Goal: Information Seeking & Learning: Learn about a topic

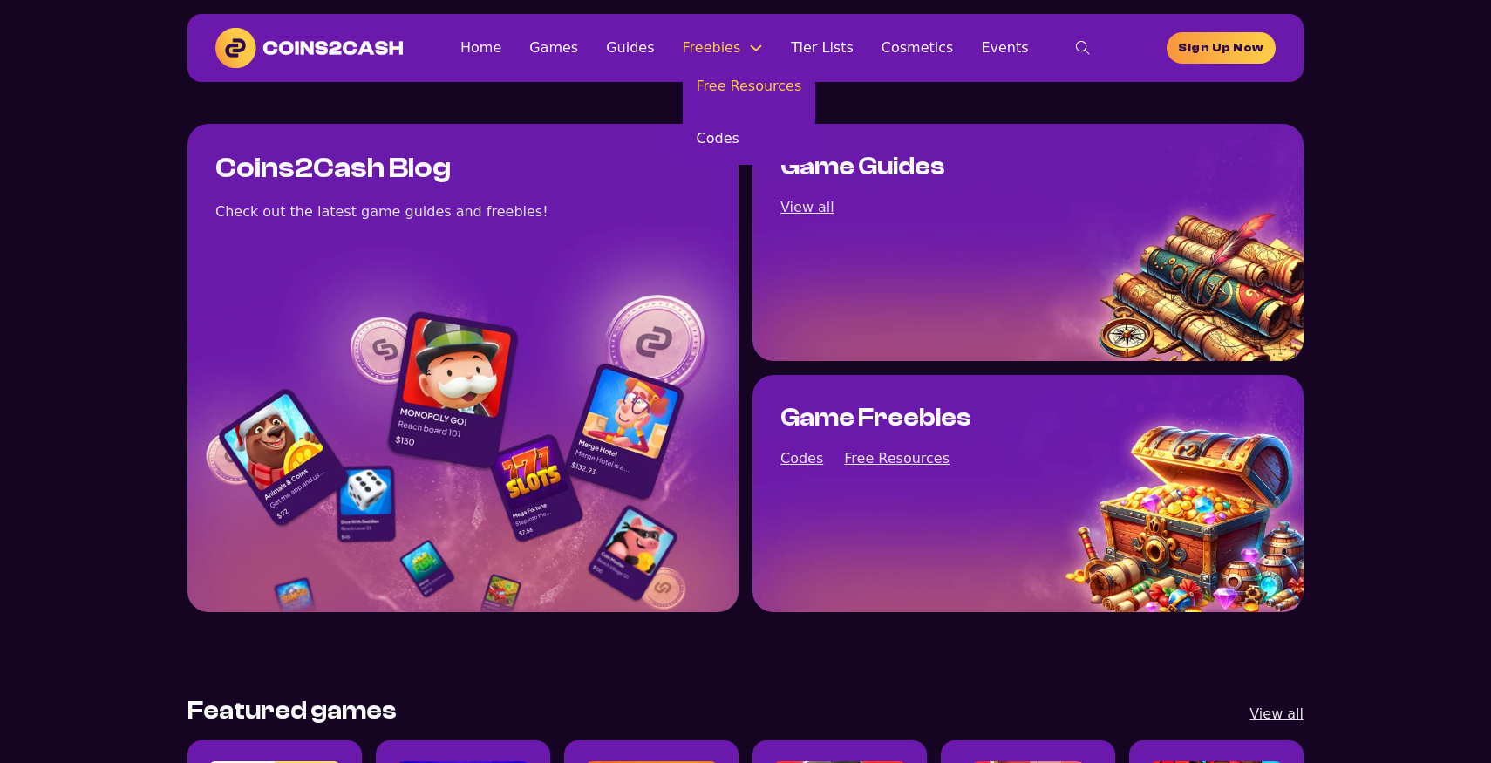
click at [710, 80] on link "Free Resources" at bounding box center [749, 86] width 133 height 52
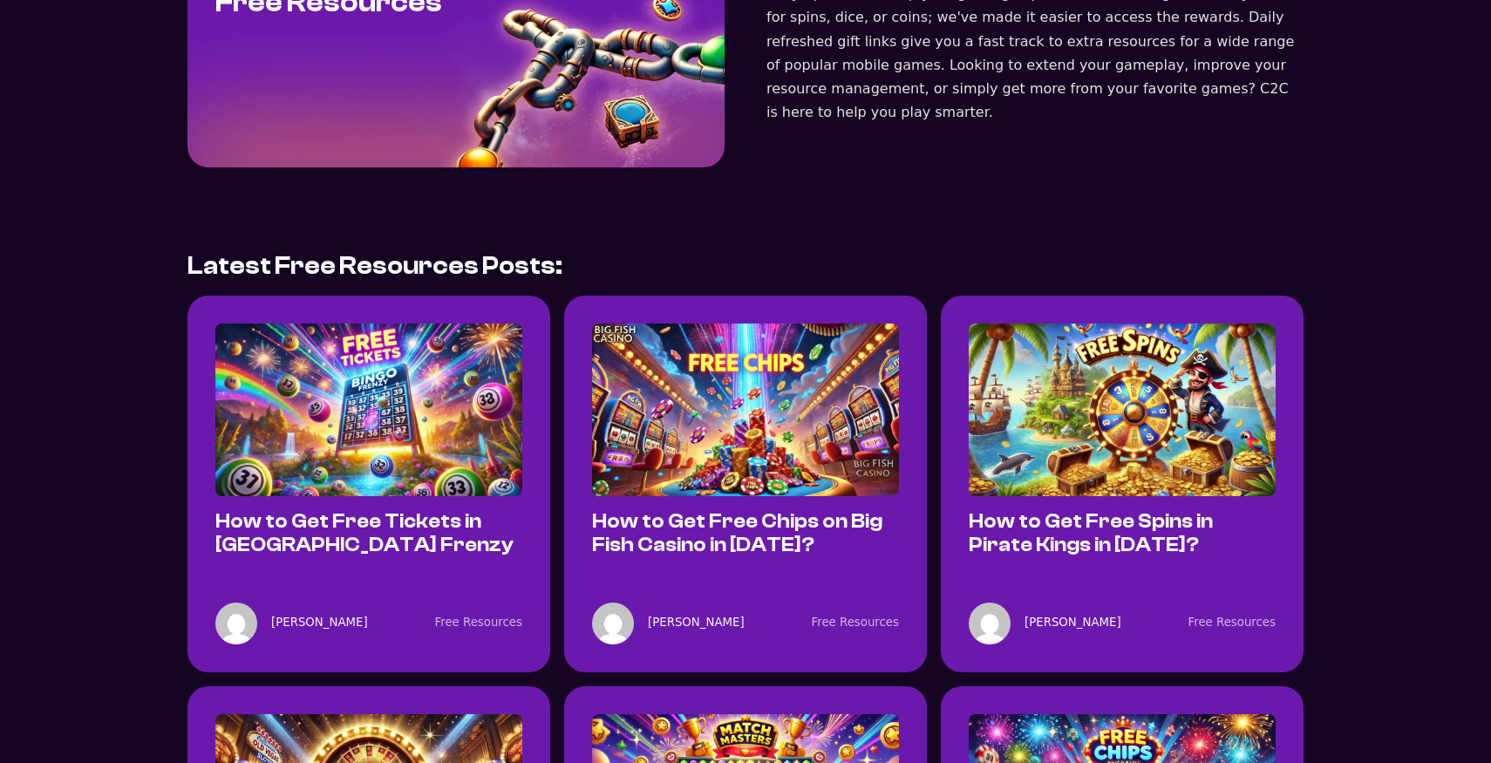
scroll to position [167, 0]
click at [378, 334] on img at bounding box center [368, 409] width 307 height 173
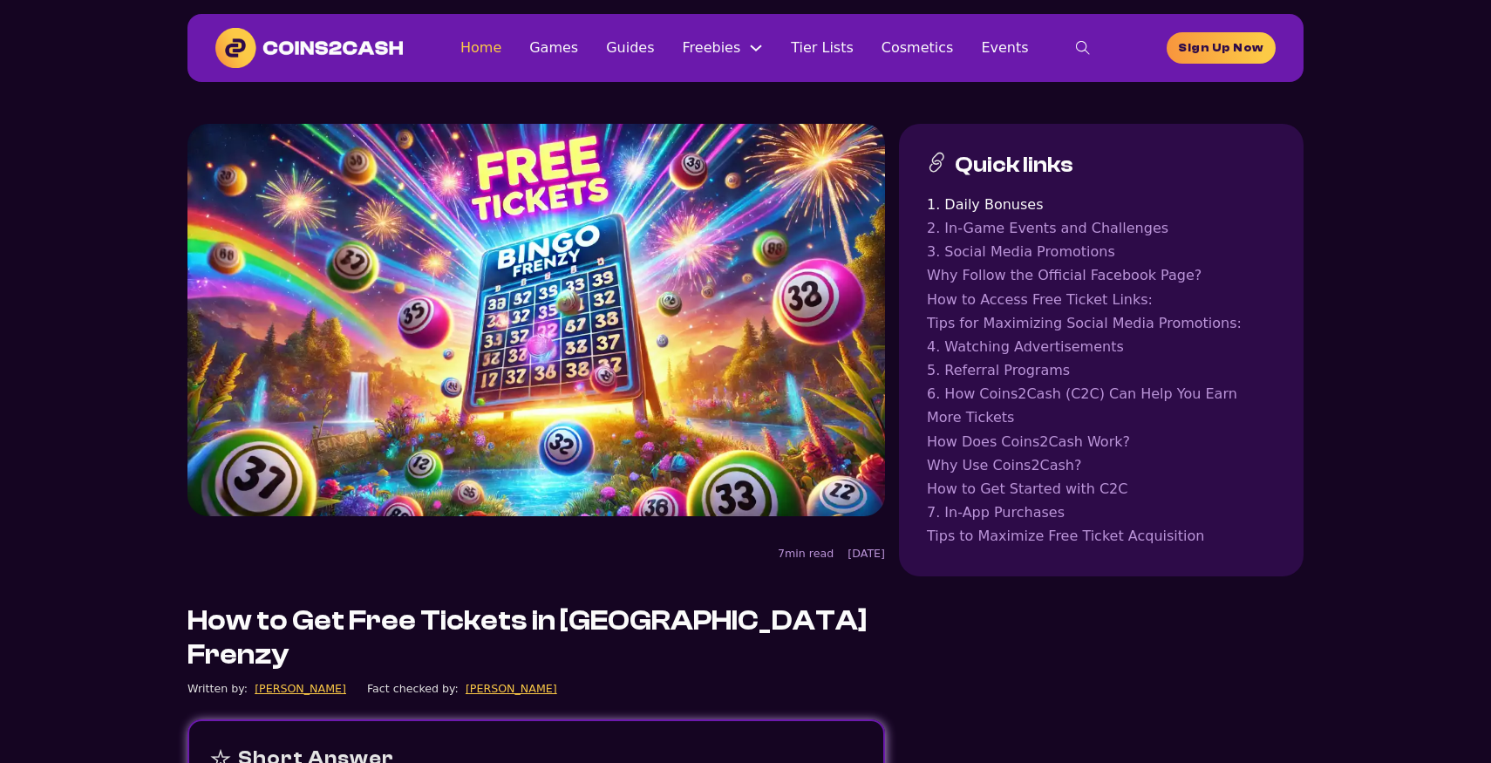
click at [490, 47] on link "Home" at bounding box center [481, 48] width 41 height 24
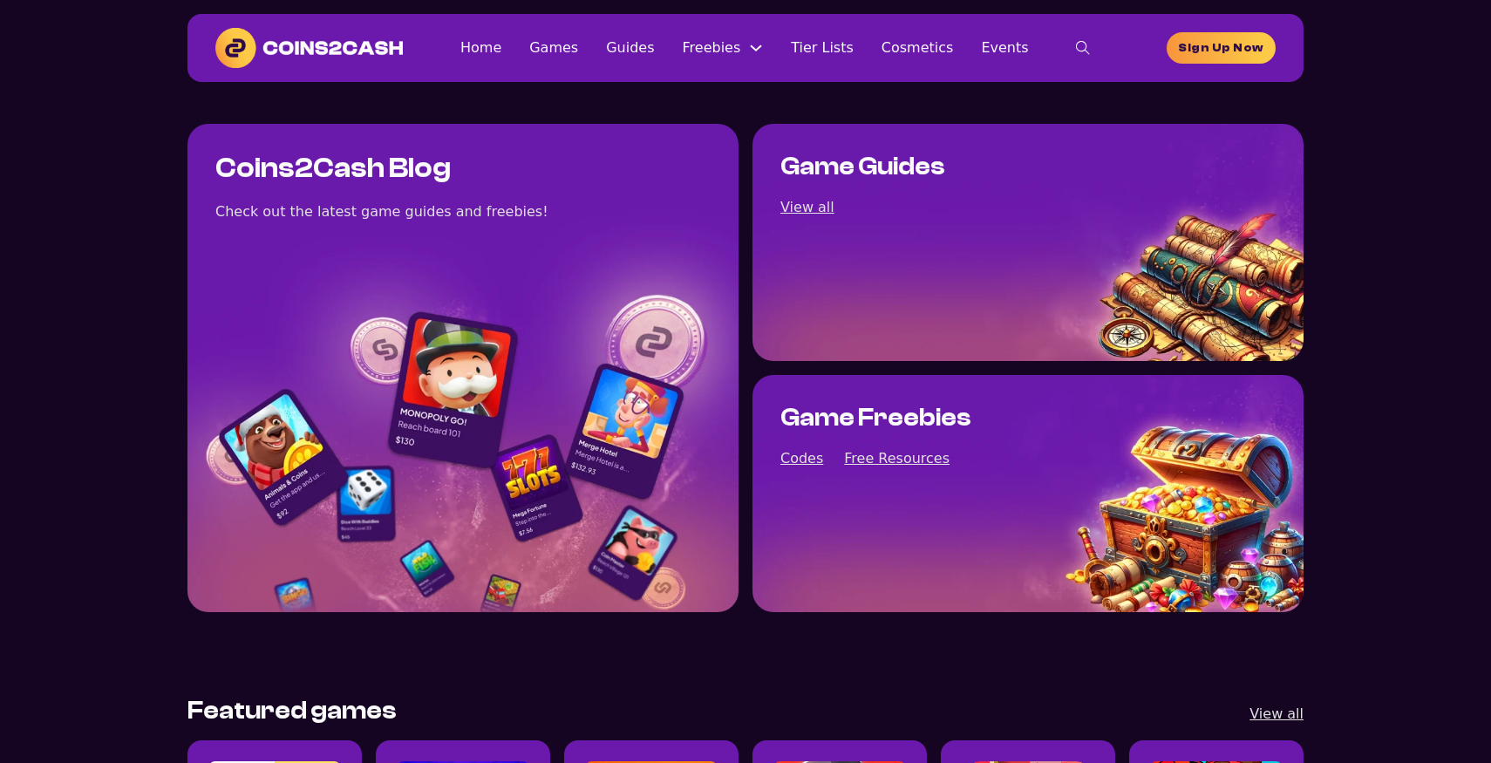
click at [387, 168] on h1 "Coins2Cash Blog" at bounding box center [332, 169] width 235 height 34
click at [387, 169] on h1 "Coins2Cash Blog" at bounding box center [332, 169] width 235 height 34
click at [427, 168] on h1 "Coins2Cash Blog" at bounding box center [332, 169] width 235 height 34
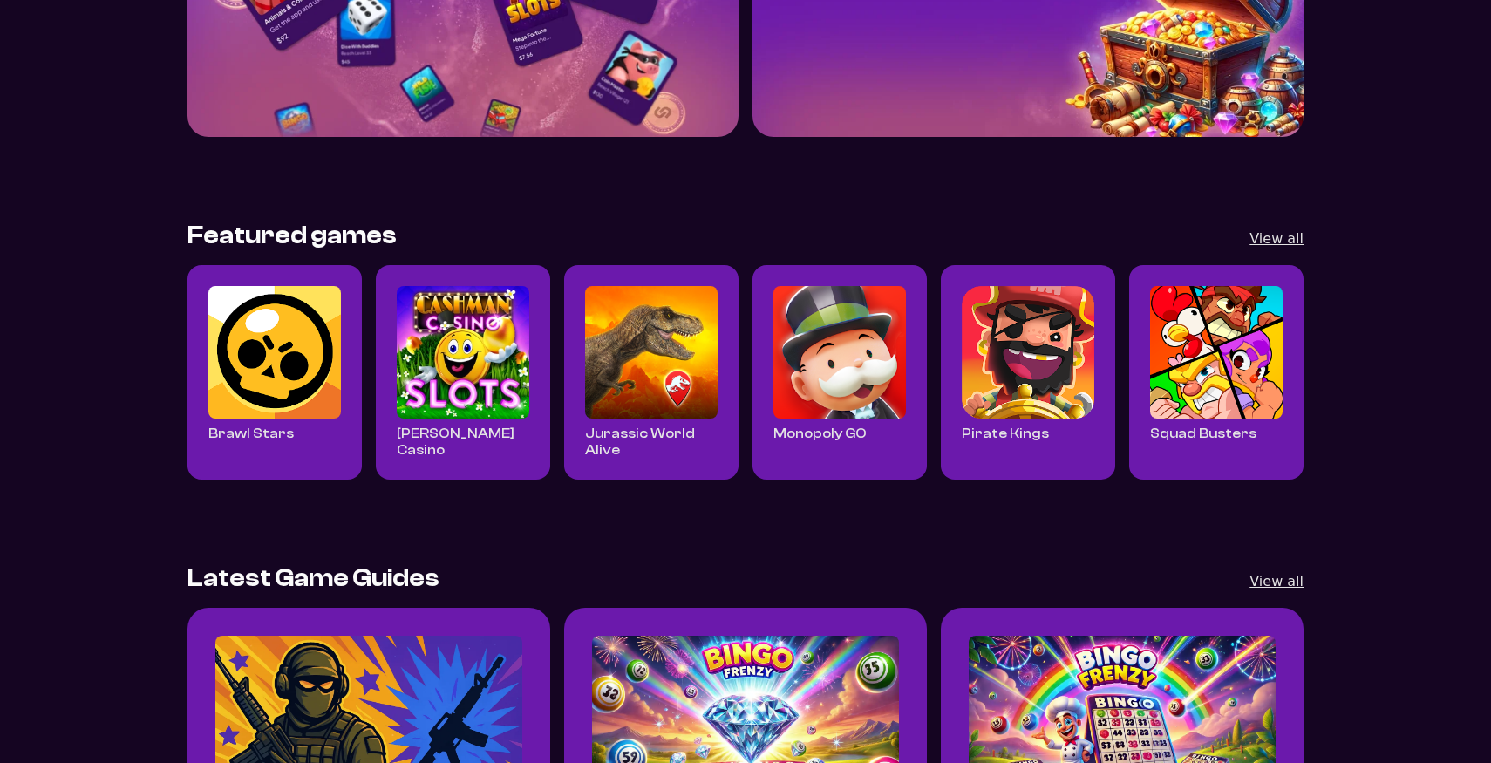
scroll to position [467, 0]
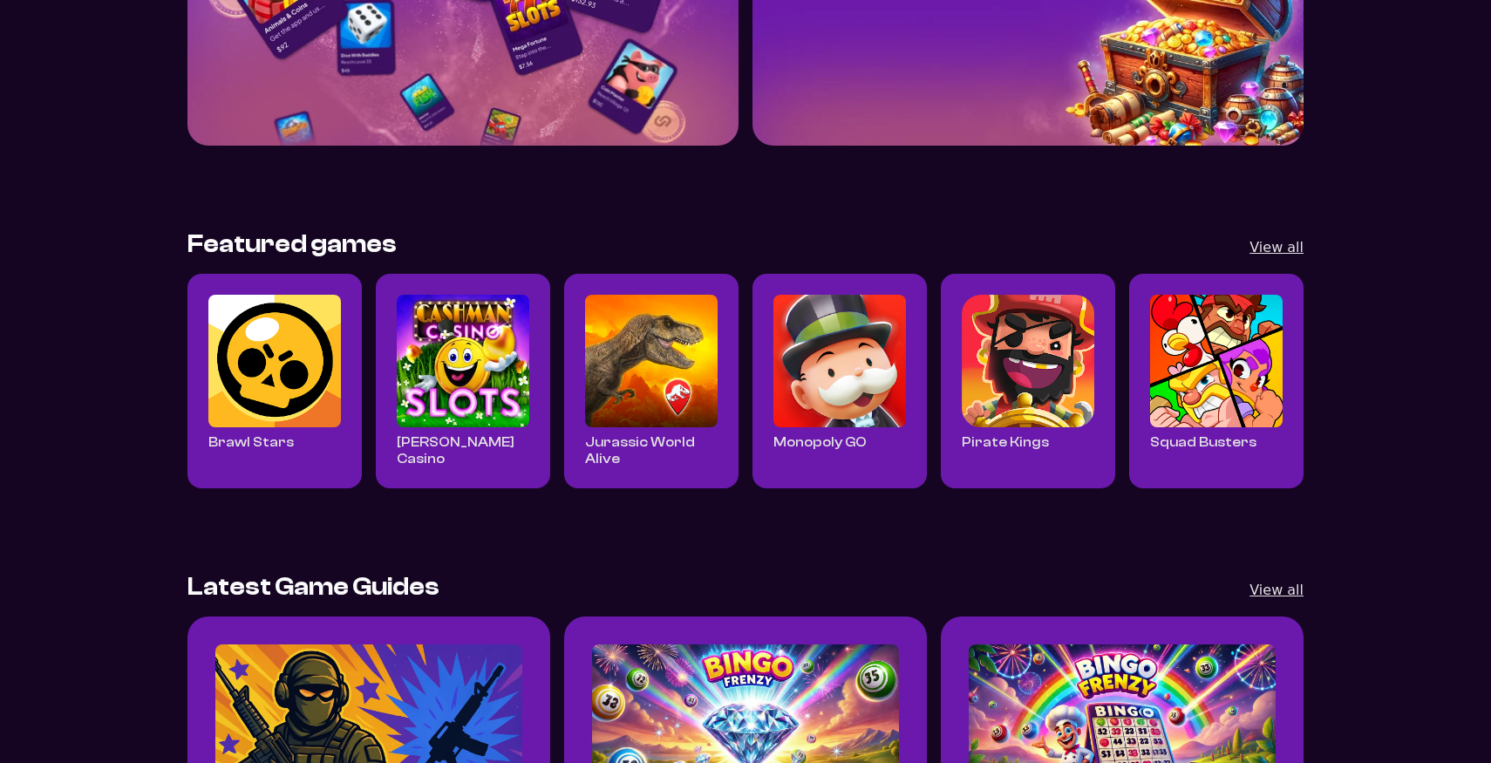
click at [468, 313] on img "Read all Cashman Casino posts" at bounding box center [463, 361] width 133 height 133
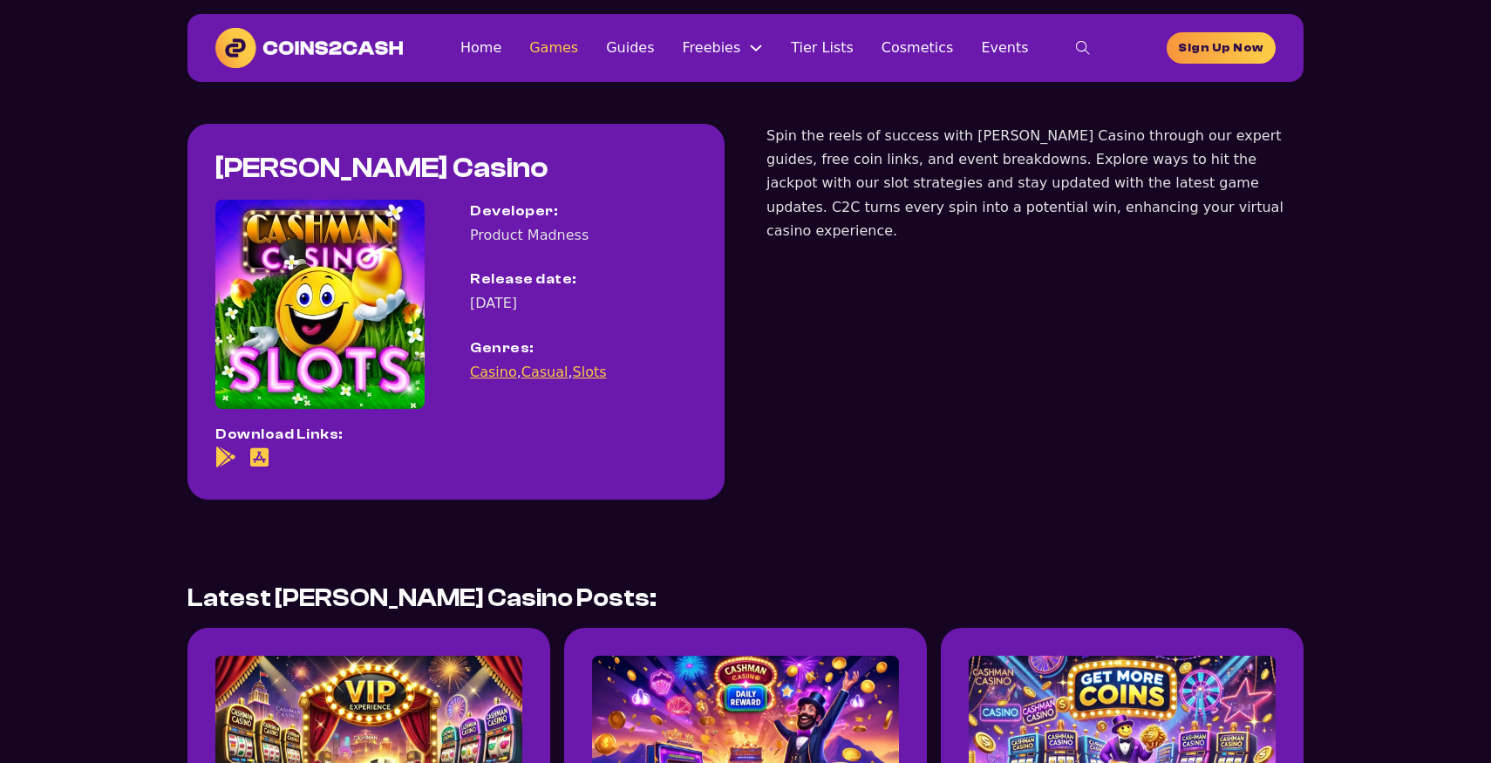
click at [566, 52] on link "Games" at bounding box center [553, 48] width 49 height 24
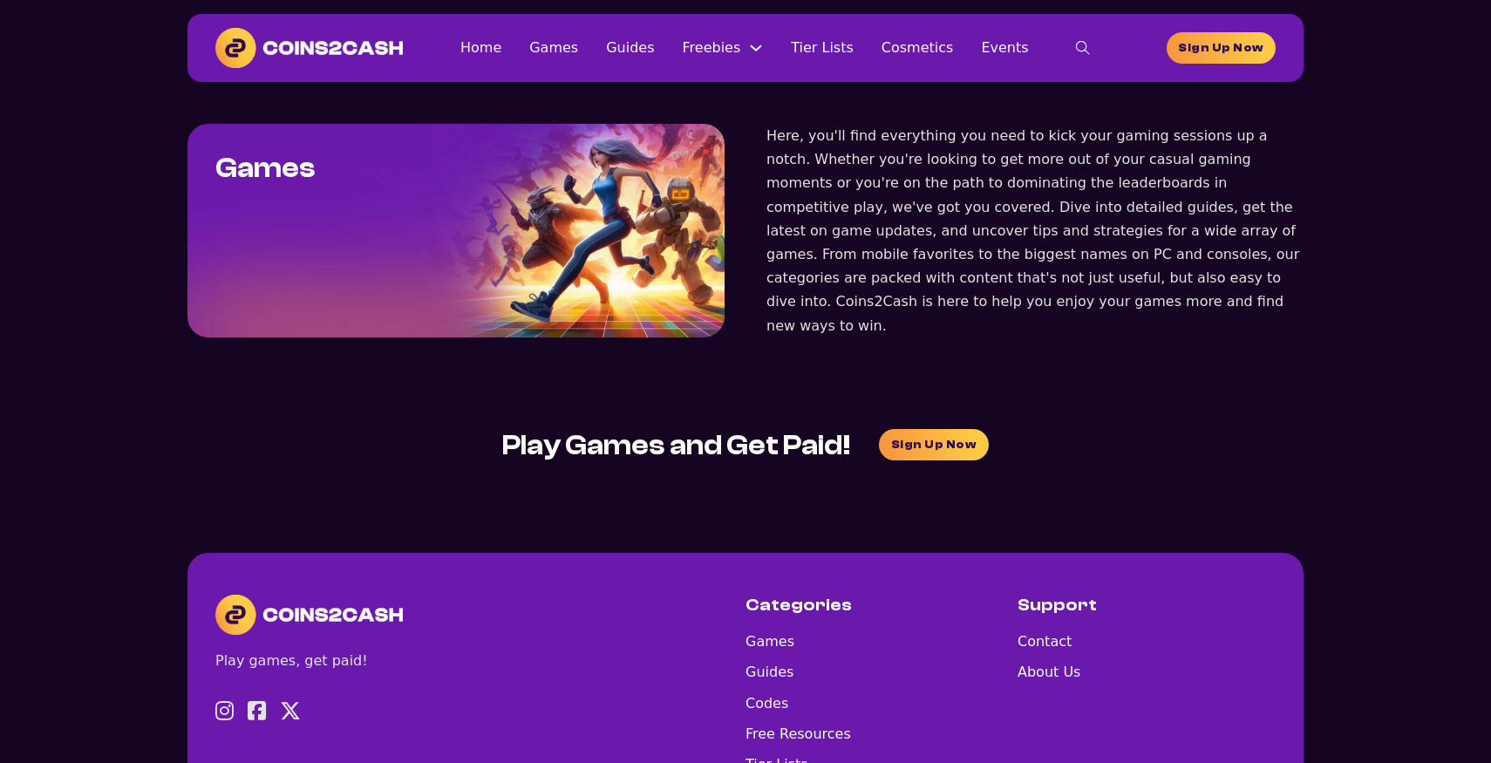
click at [494, 62] on div "Home Games Guides Freebies Free Resources Codes Tier Lists Cosmetics Events Hom…" at bounding box center [785, 48] width 764 height 35
click at [496, 50] on link "Home" at bounding box center [481, 48] width 41 height 24
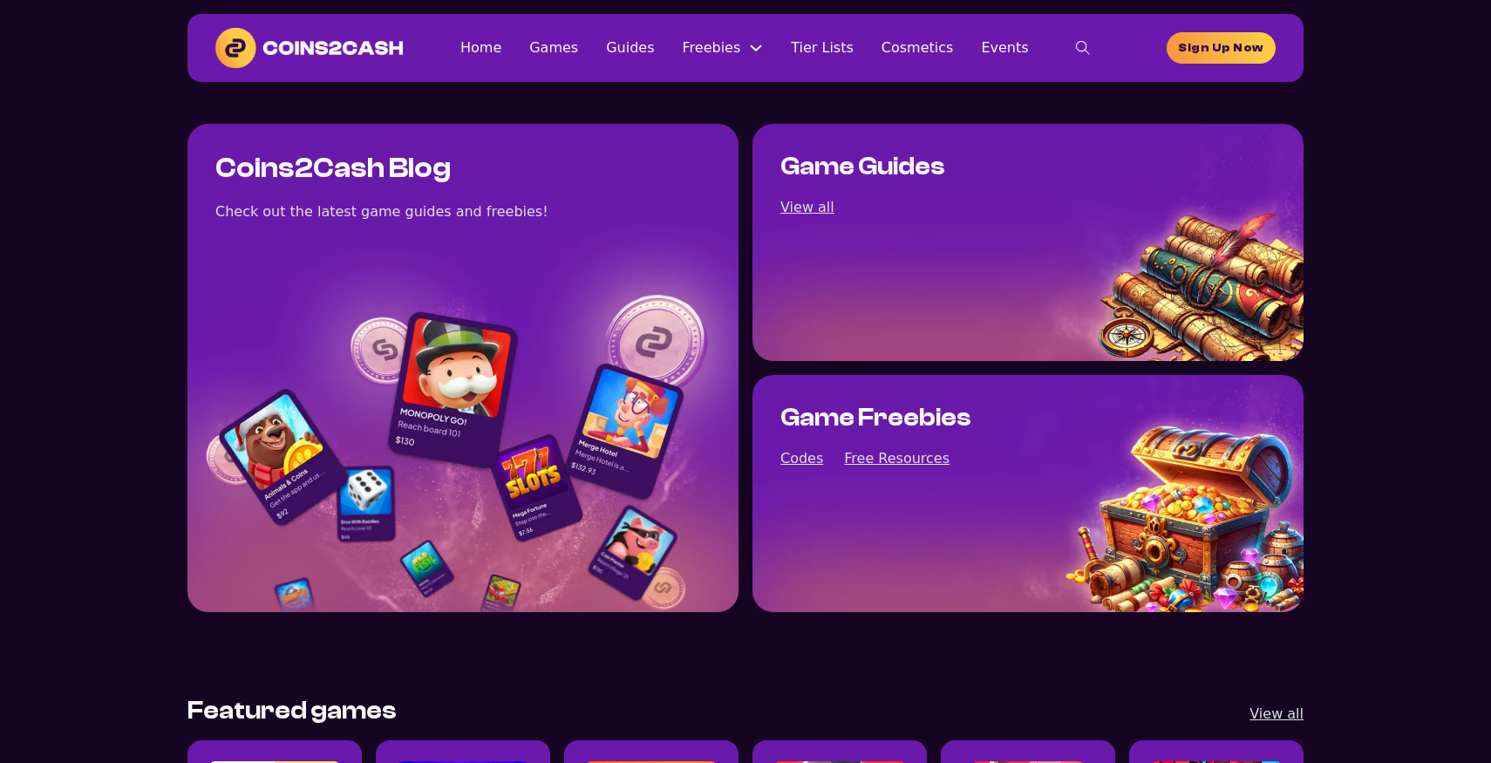
click at [1076, 45] on icon "toggle search" at bounding box center [1083, 48] width 14 height 14
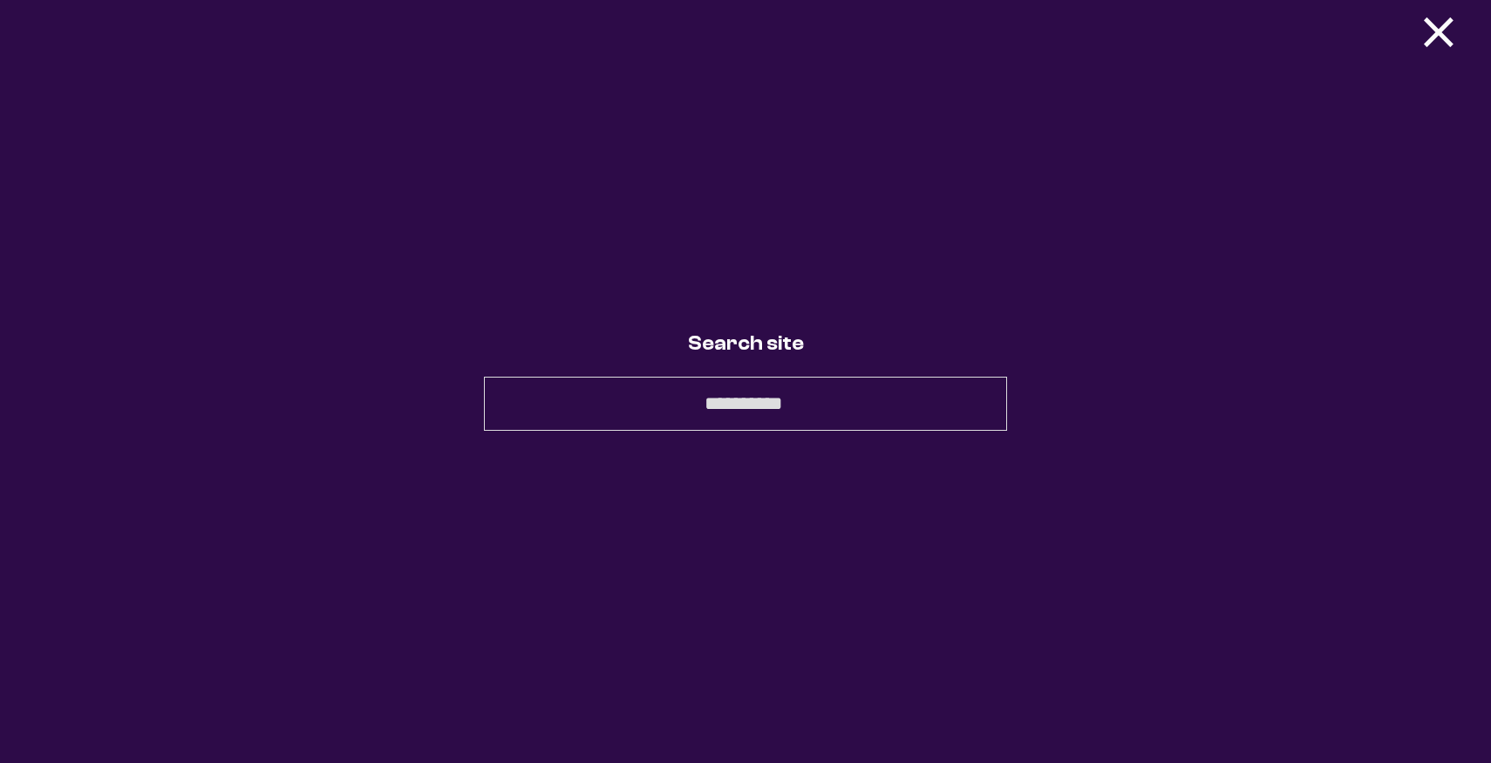
drag, startPoint x: 1459, startPoint y: 31, endPoint x: 1437, endPoint y: 35, distance: 22.2
click at [1458, 31] on button "×" at bounding box center [1439, 30] width 52 height 35
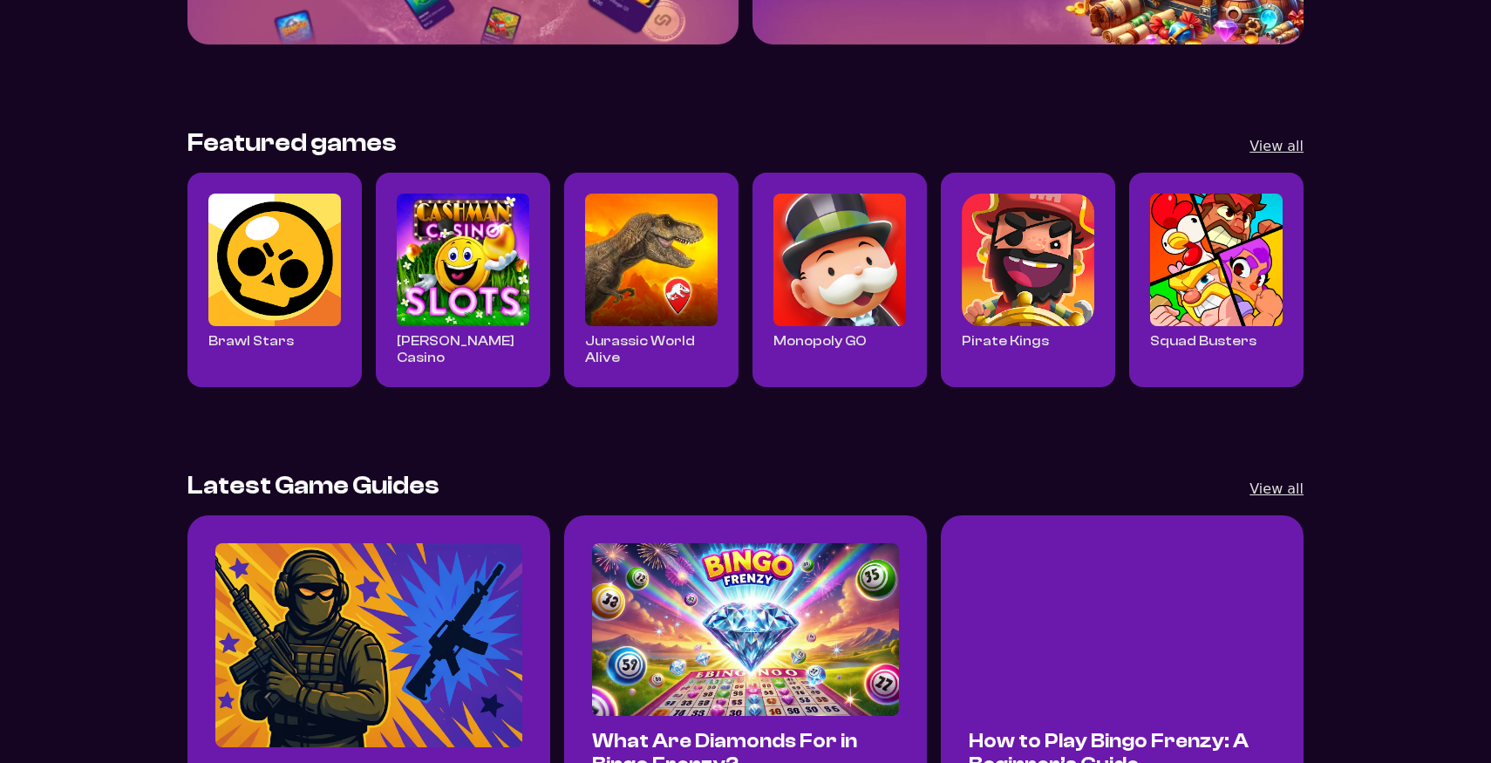
scroll to position [626, 0]
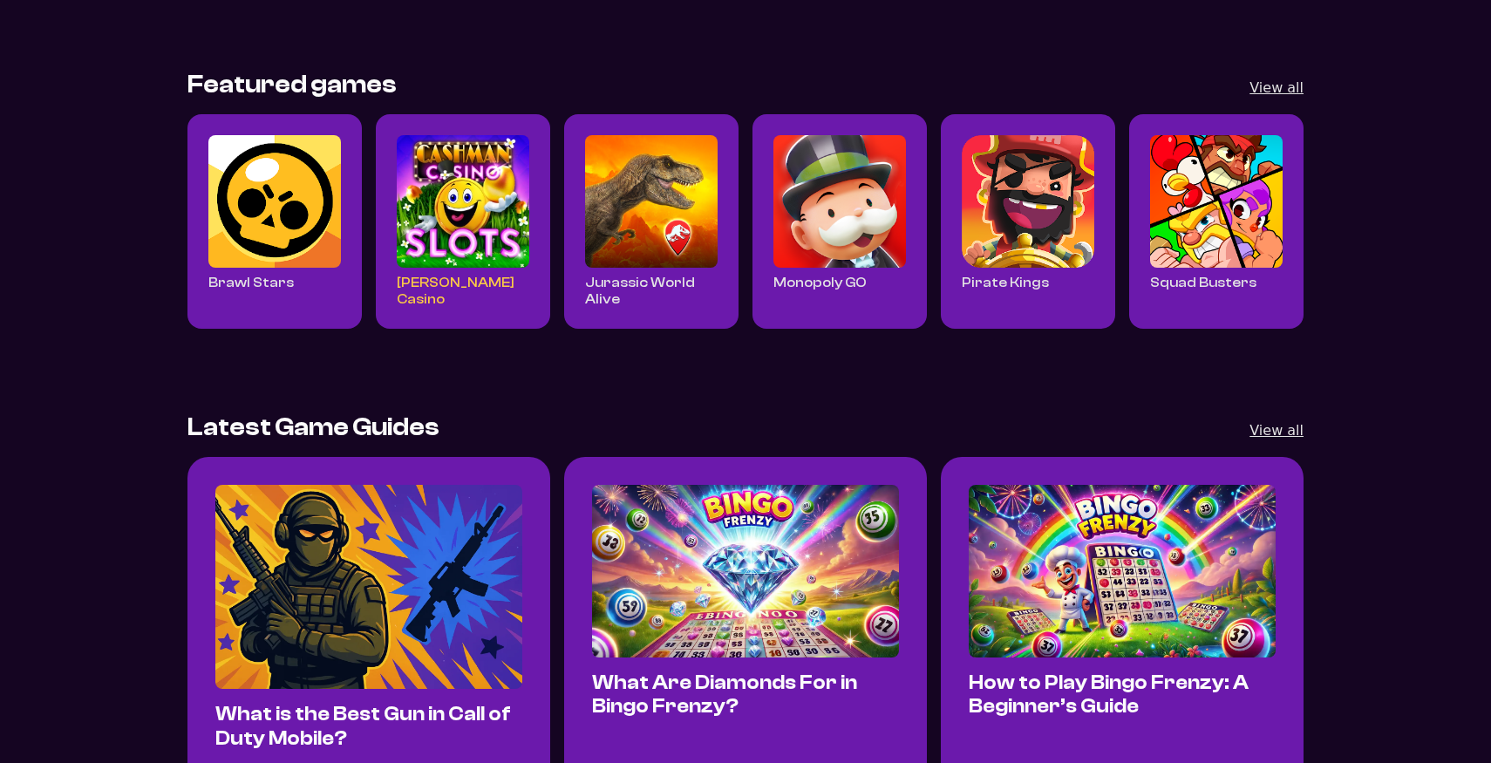
click at [420, 290] on div "Cashman Casino" at bounding box center [463, 291] width 133 height 33
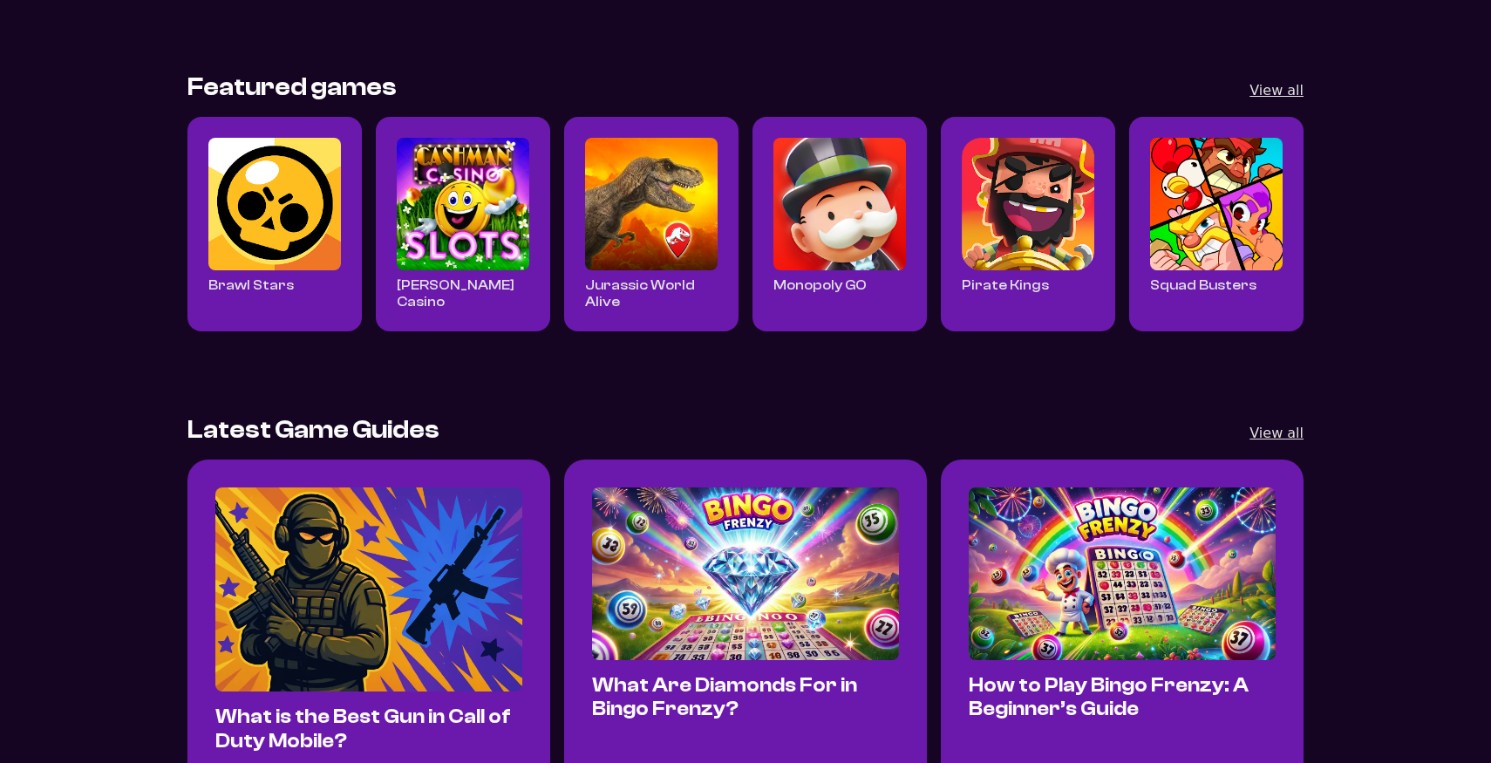
click at [554, 333] on section "Featured games View all Brawl Stars Cashman Casino Jurassic World Alive Monopol…" at bounding box center [745, 202] width 1491 height 343
click at [443, 193] on img "Read all Cashman Casino posts" at bounding box center [463, 204] width 133 height 133
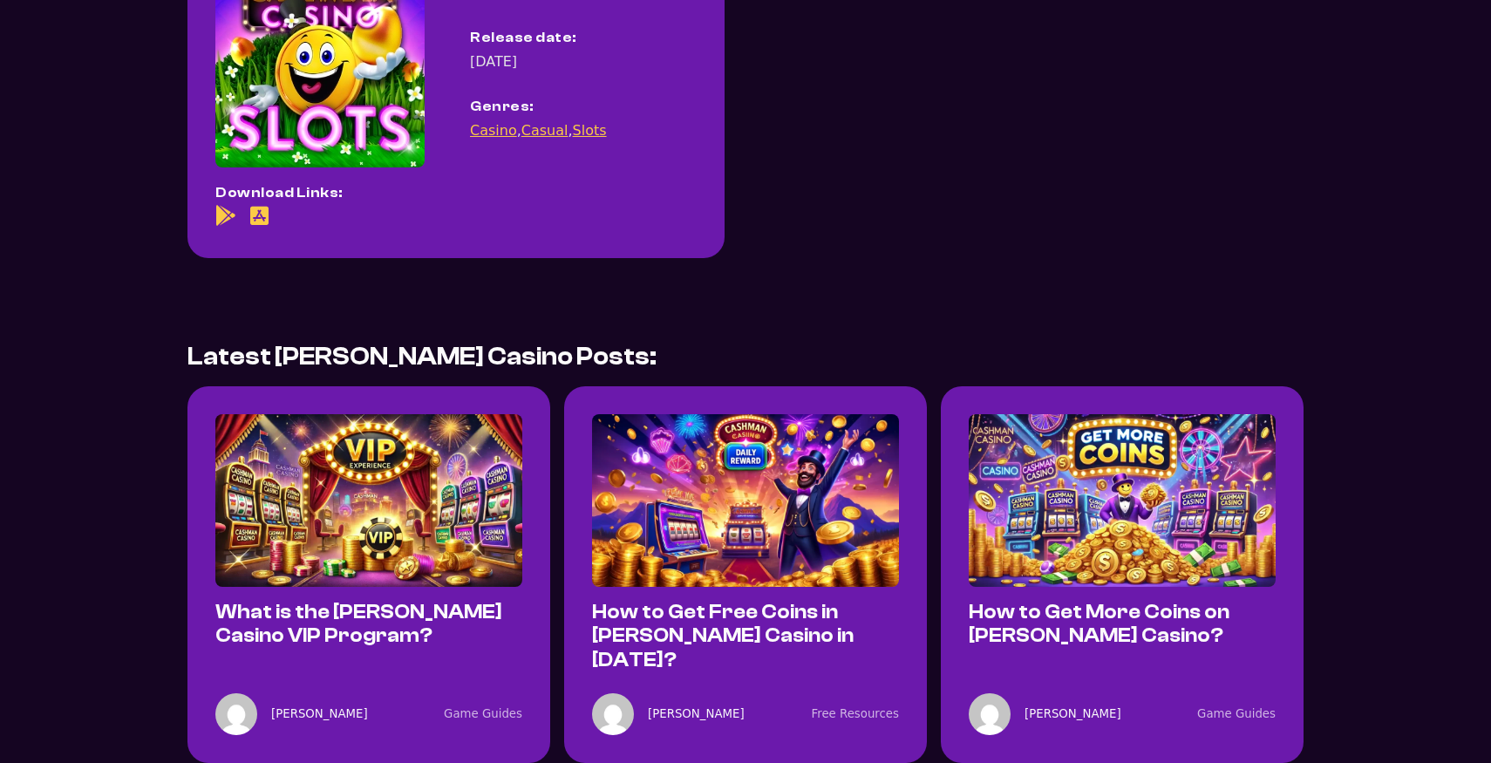
click at [399, 453] on img at bounding box center [368, 500] width 307 height 173
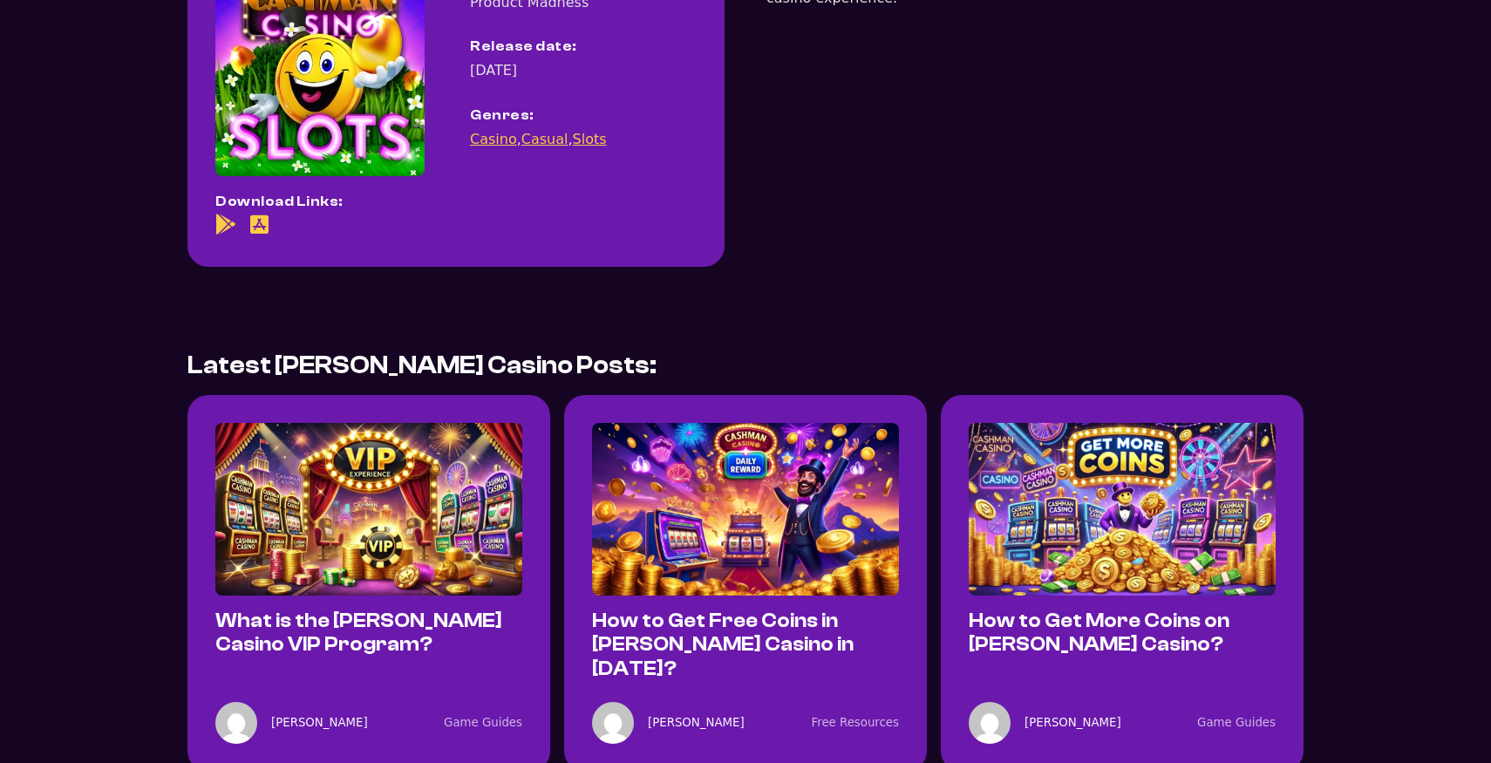
click at [714, 457] on img at bounding box center [745, 509] width 307 height 173
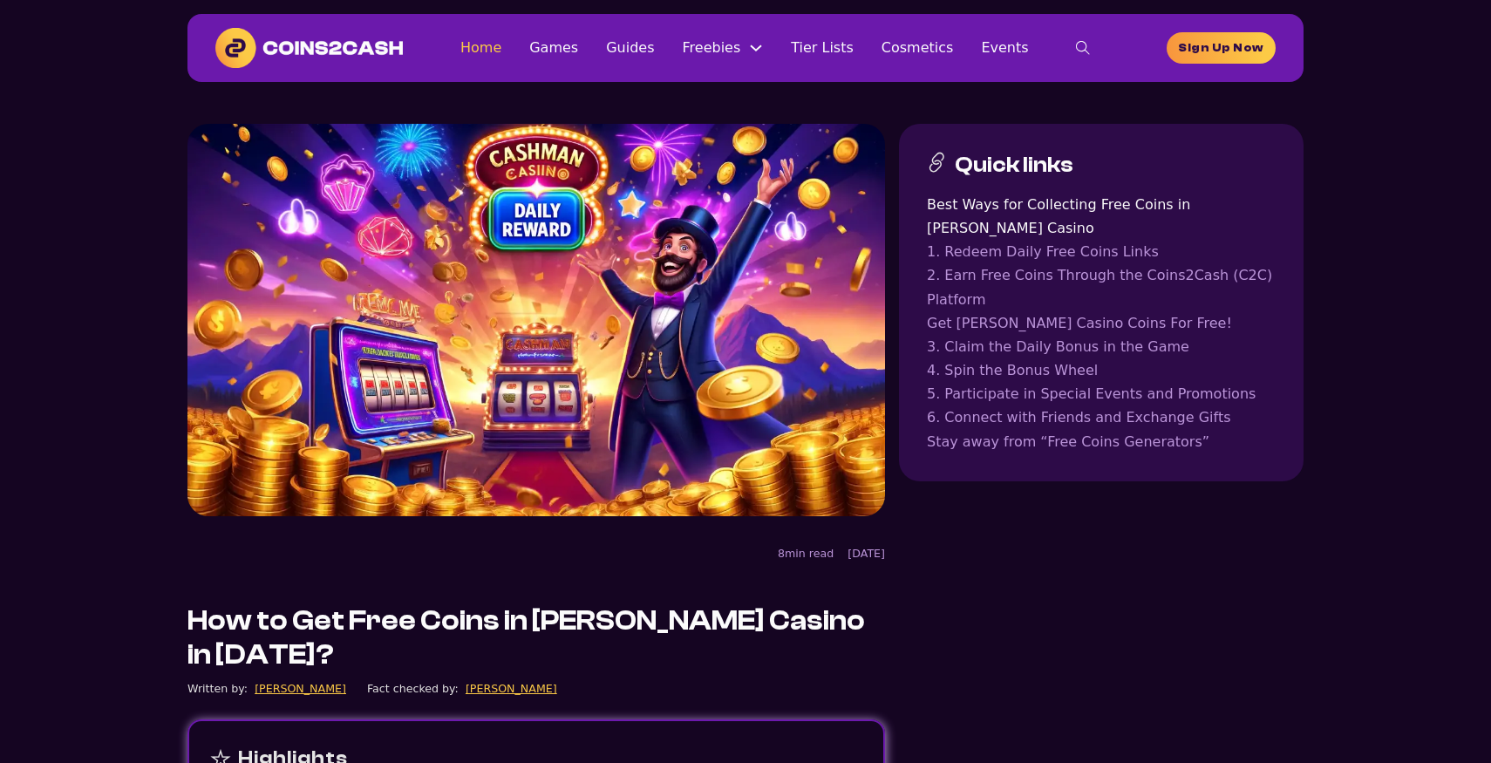
click at [499, 44] on link "Home" at bounding box center [481, 48] width 41 height 24
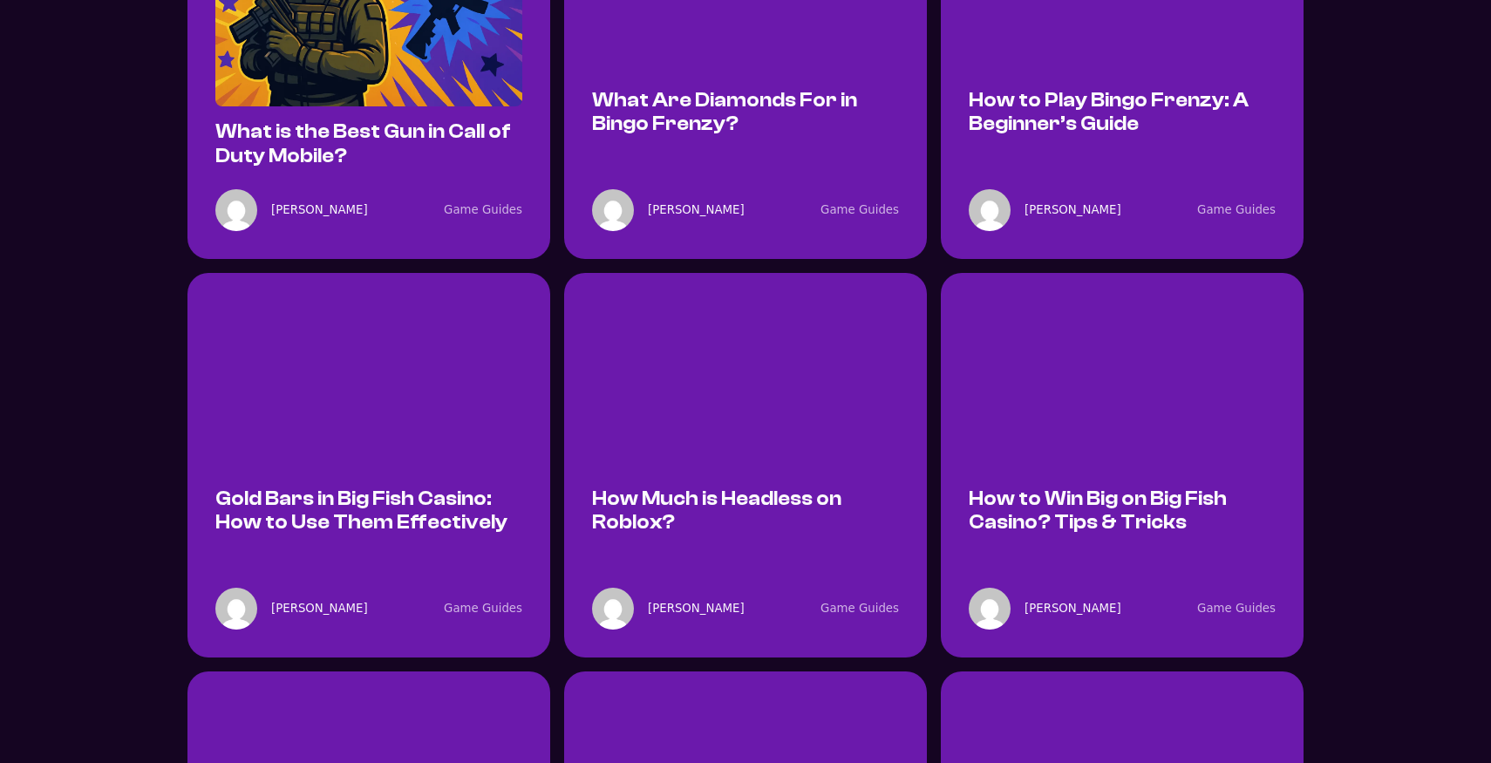
scroll to position [1199, 0]
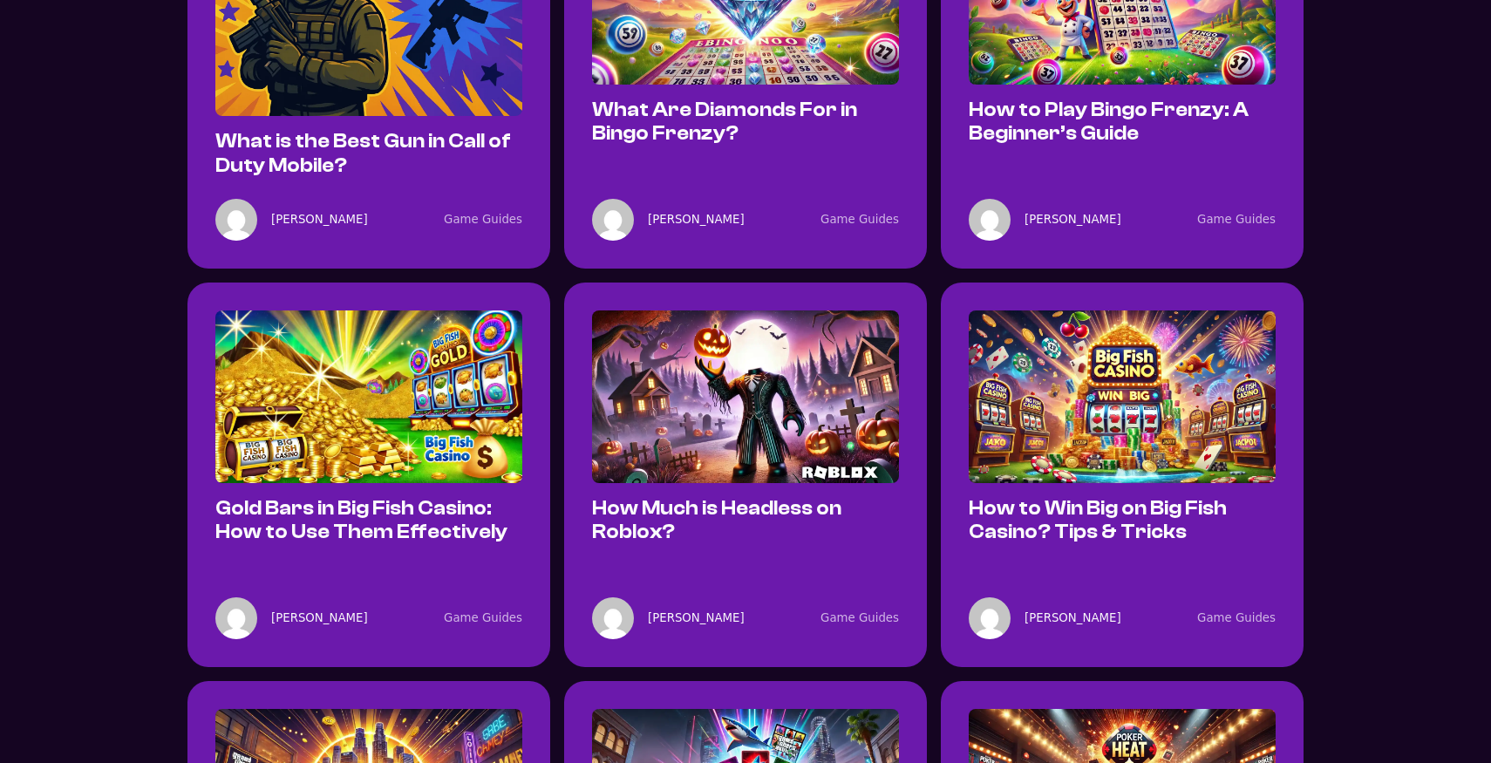
click at [386, 109] on img "What is the Best Gun in Call of Duty Mobile?" at bounding box center [368, 14] width 307 height 205
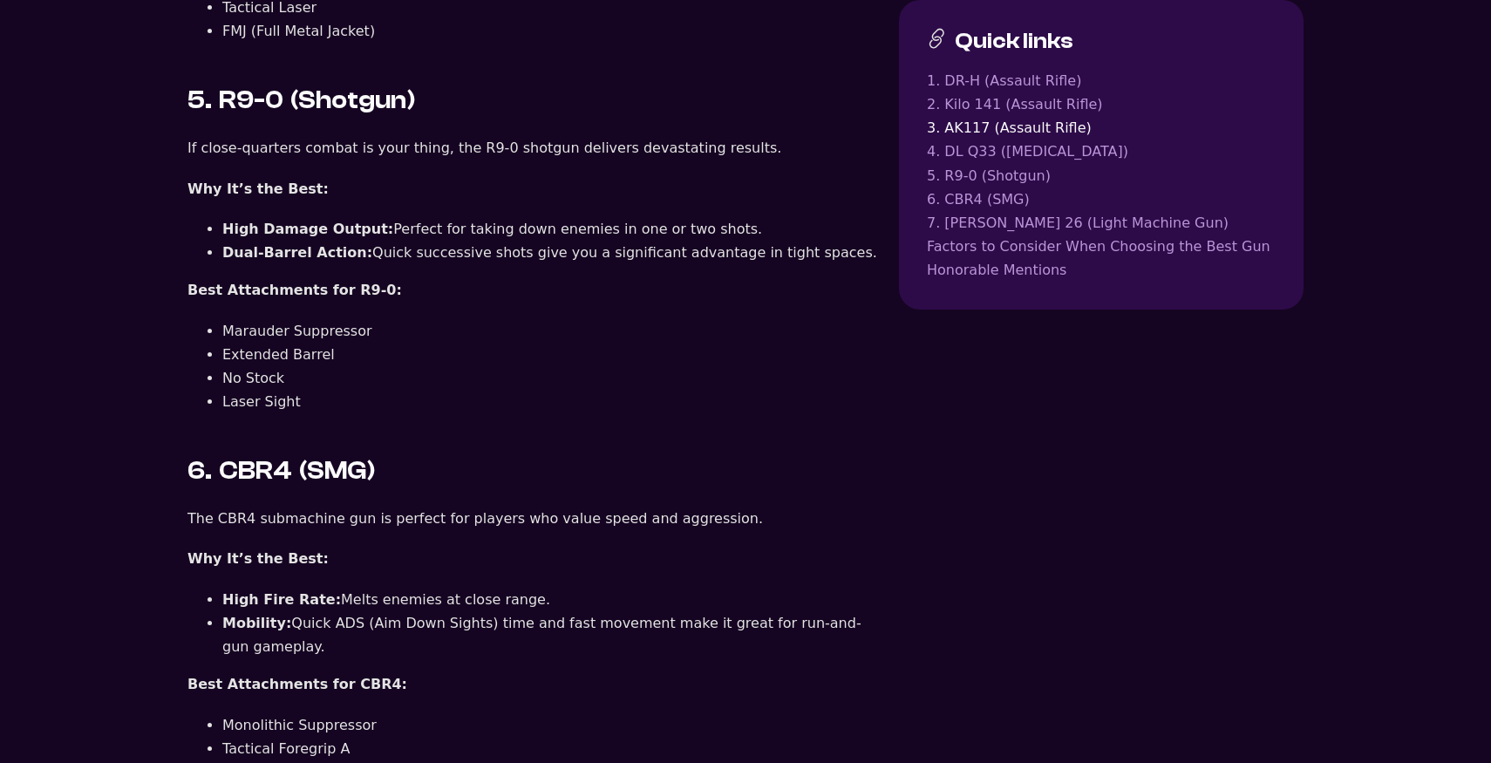
scroll to position [2781, 0]
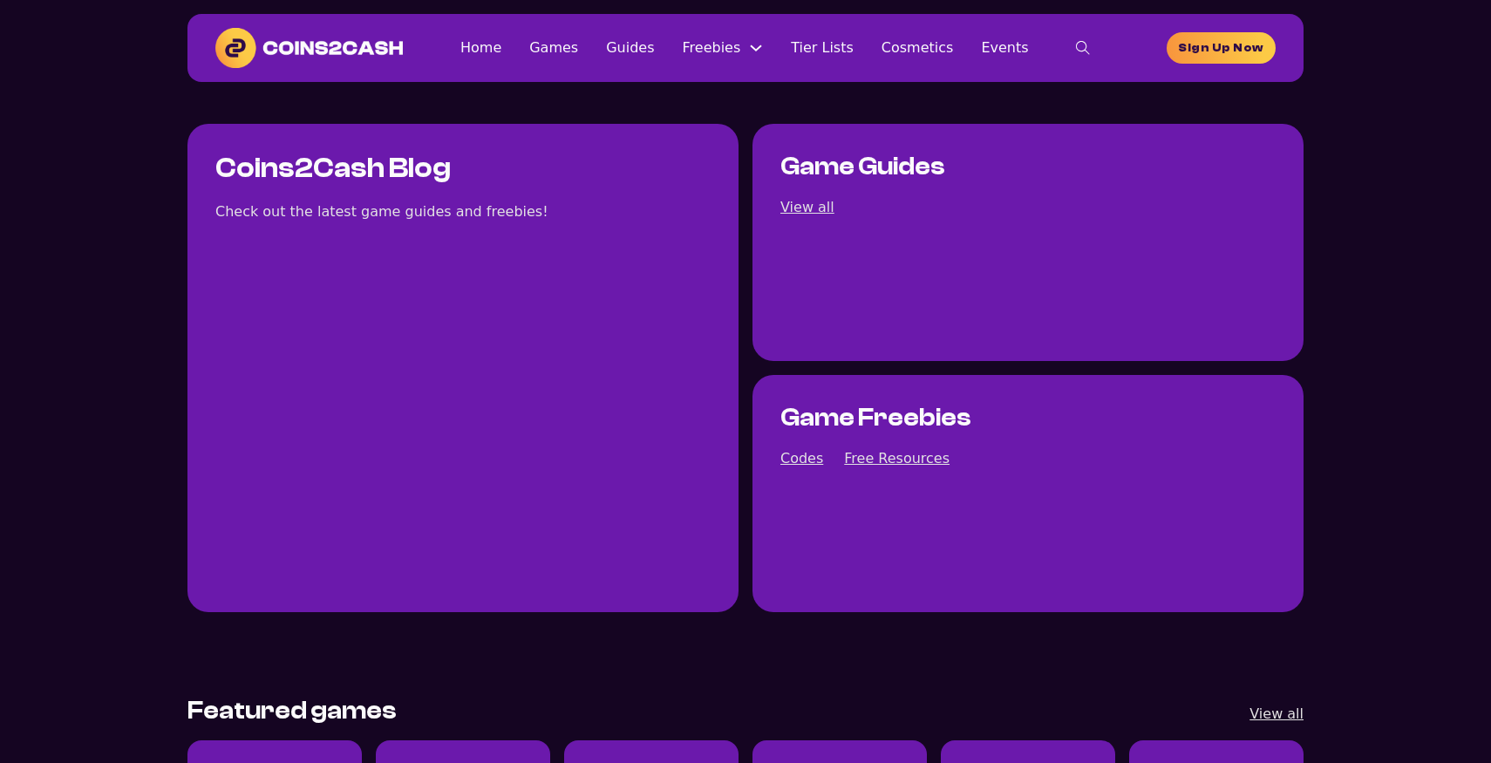
scroll to position [1199, 0]
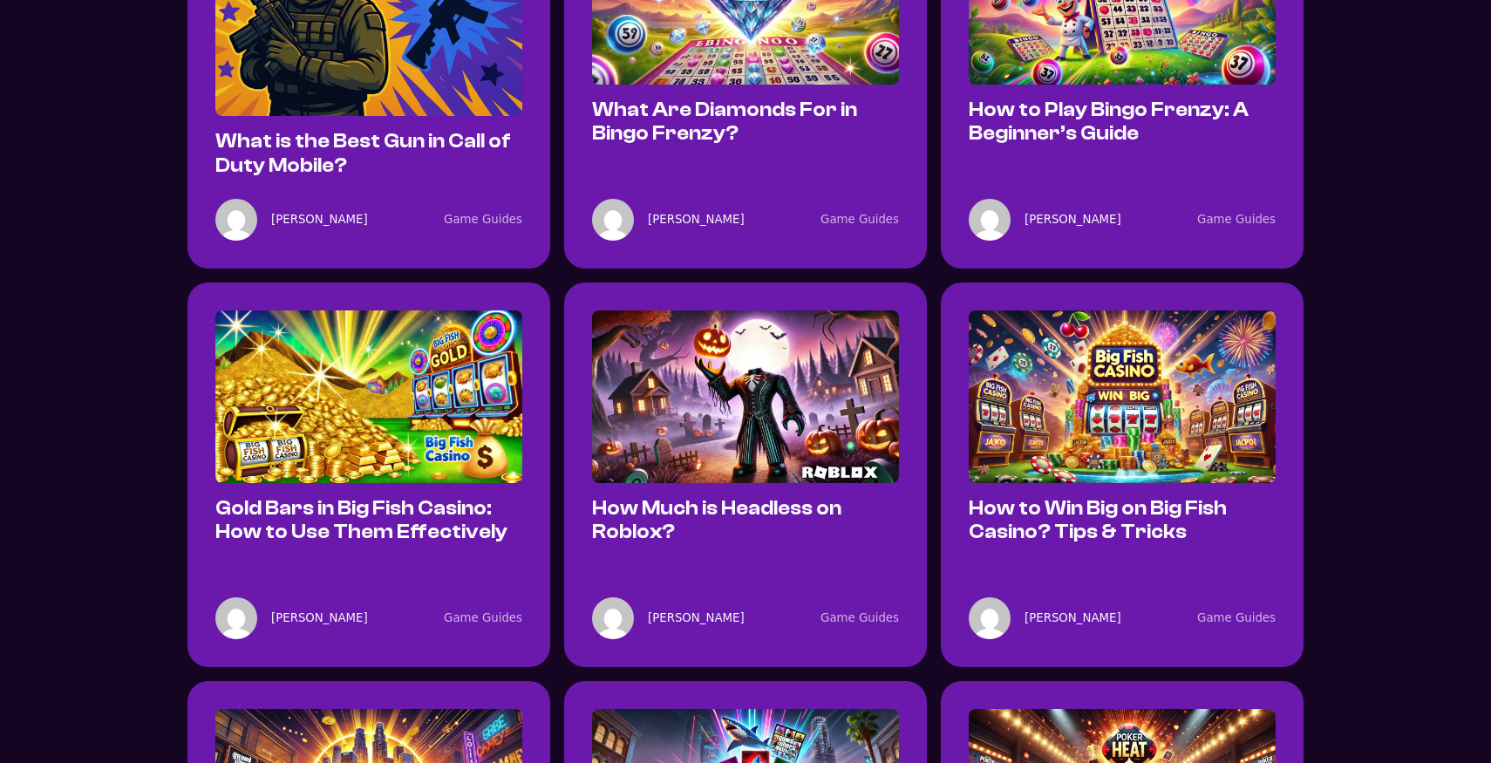
click at [685, 85] on div "What Are Diamonds For in Bingo Frenzy?" at bounding box center [745, 29] width 307 height 235
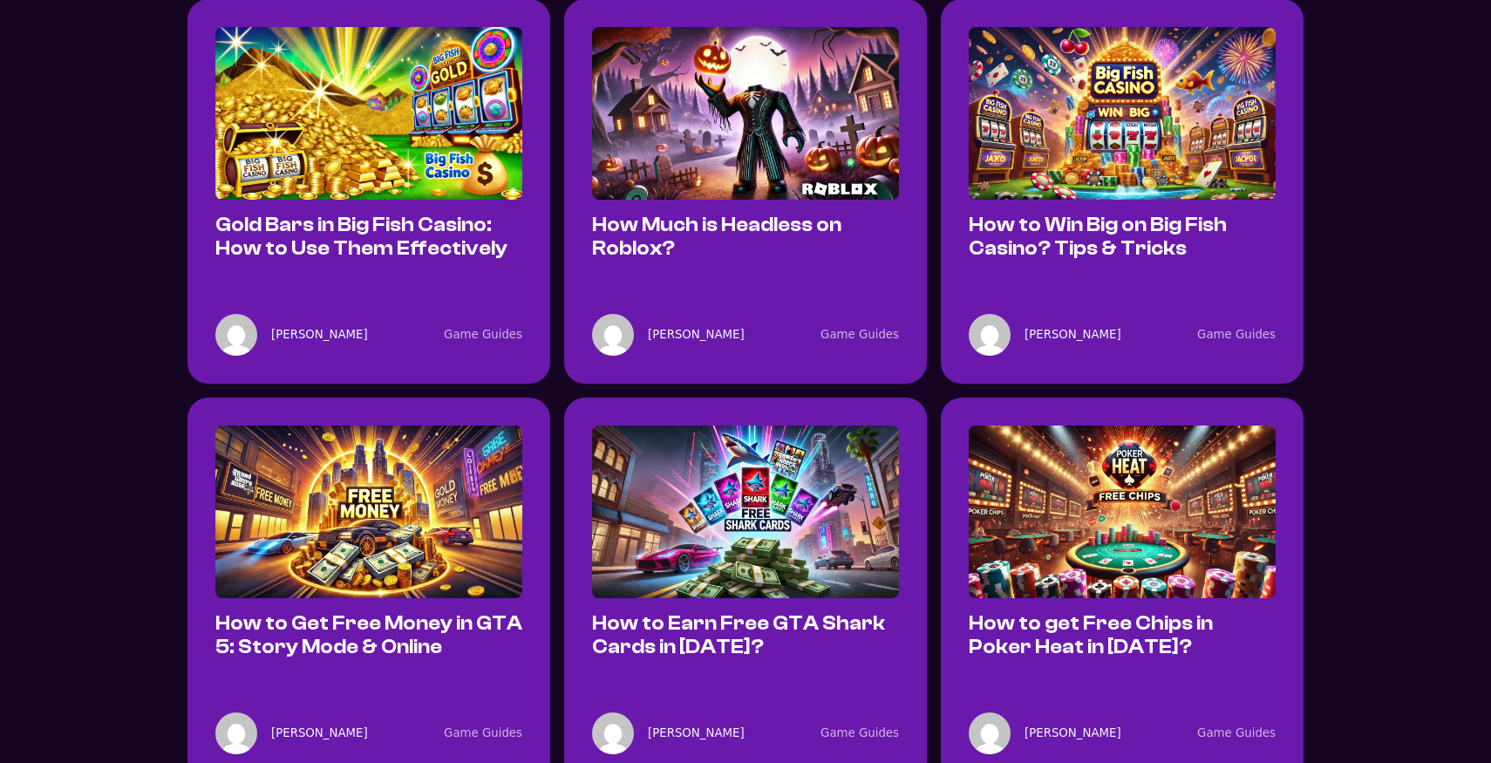
scroll to position [1498, 0]
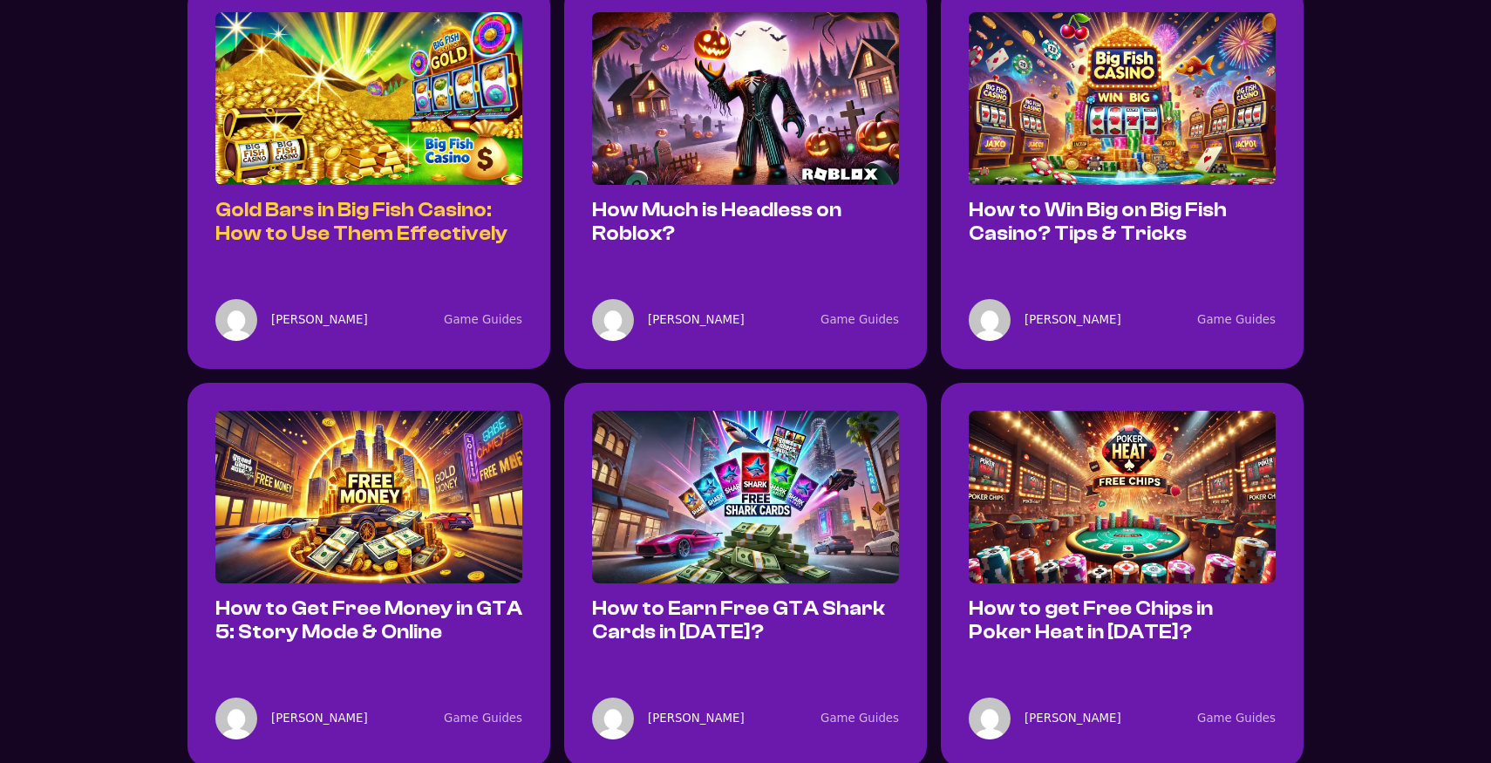
click at [302, 217] on link "Gold Bars in Big Fish Casino: How to Use Them Effectively" at bounding box center [361, 222] width 292 height 46
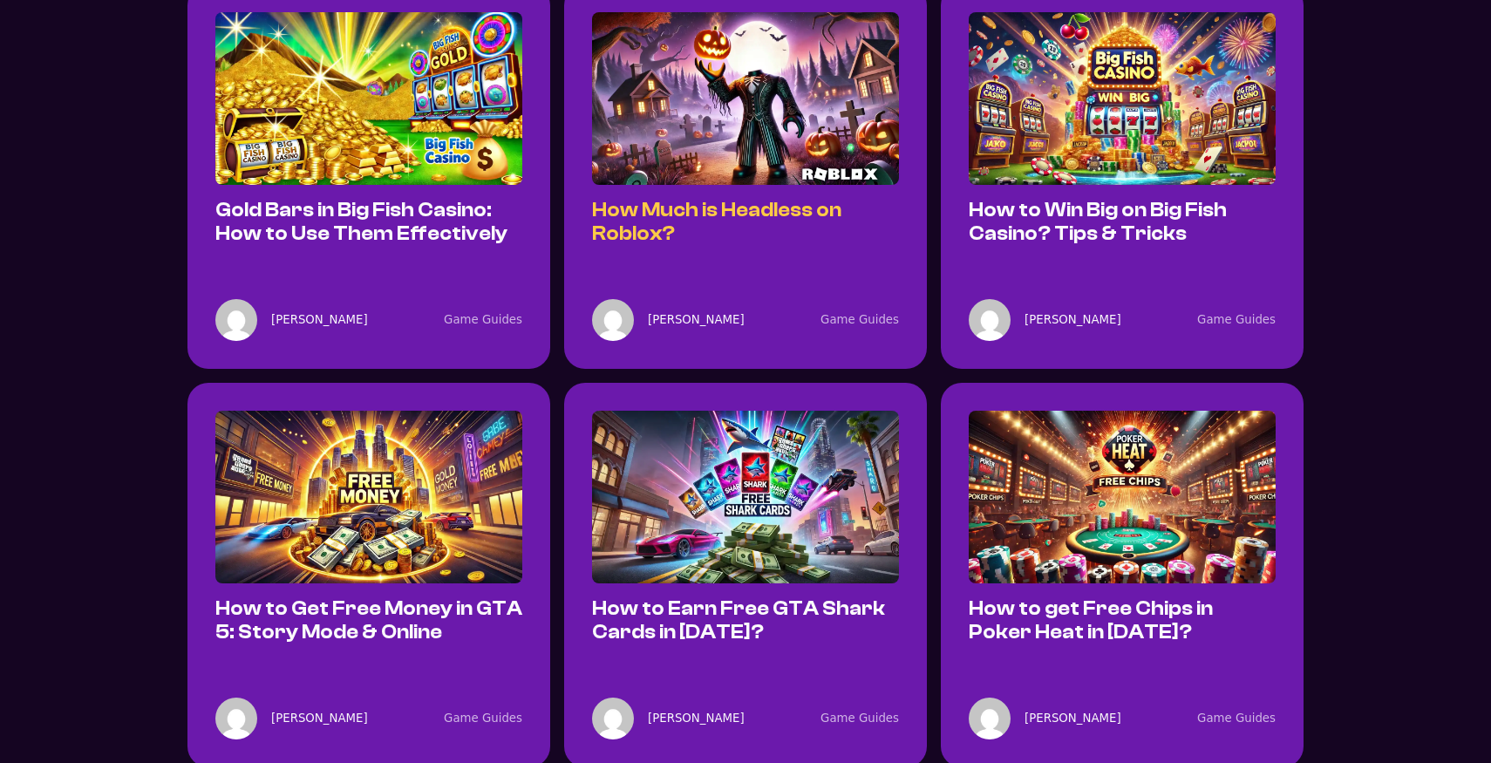
click at [781, 202] on link "How Much is Headless on Roblox?" at bounding box center [716, 222] width 249 height 46
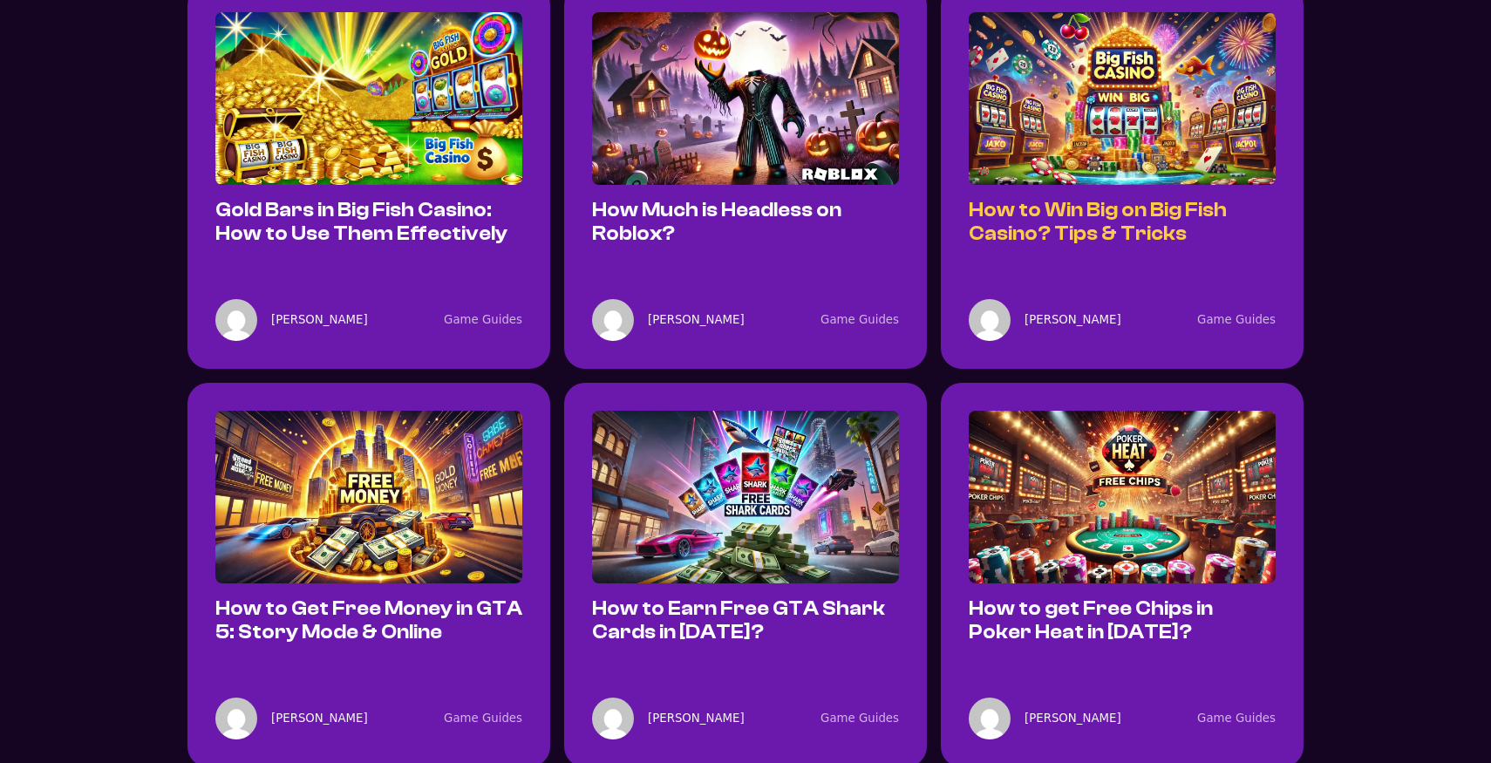
click at [1069, 210] on link "How to Win Big on Big Fish Casino? Tips & Tricks" at bounding box center [1098, 222] width 258 height 46
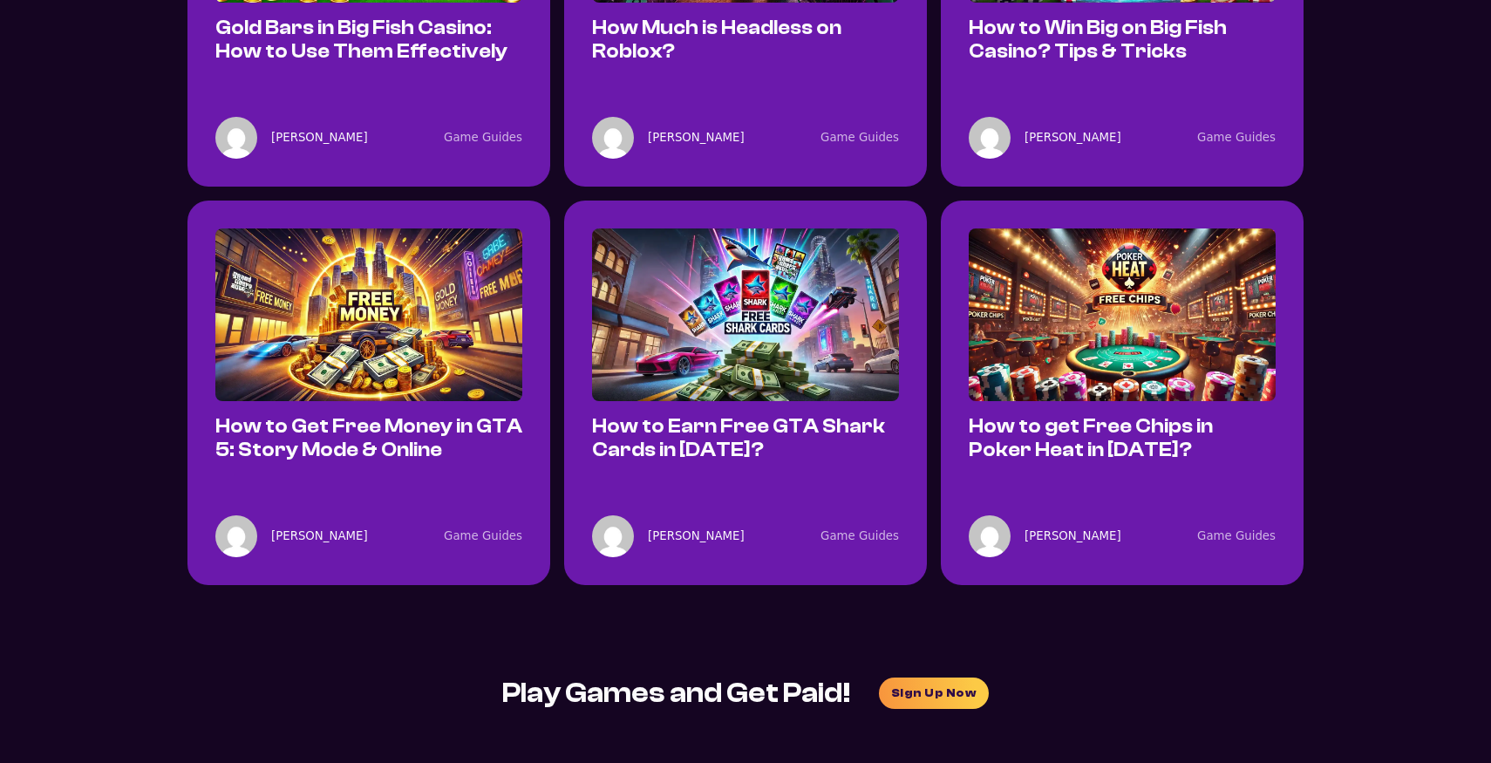
click at [363, 402] on div "How to Get Free Money in GTA 5: Story Mode & Online" at bounding box center [368, 346] width 307 height 235
click at [363, 425] on link "How to Get Free Money in GTA 5: Story Mode & Online" at bounding box center [368, 438] width 307 height 46
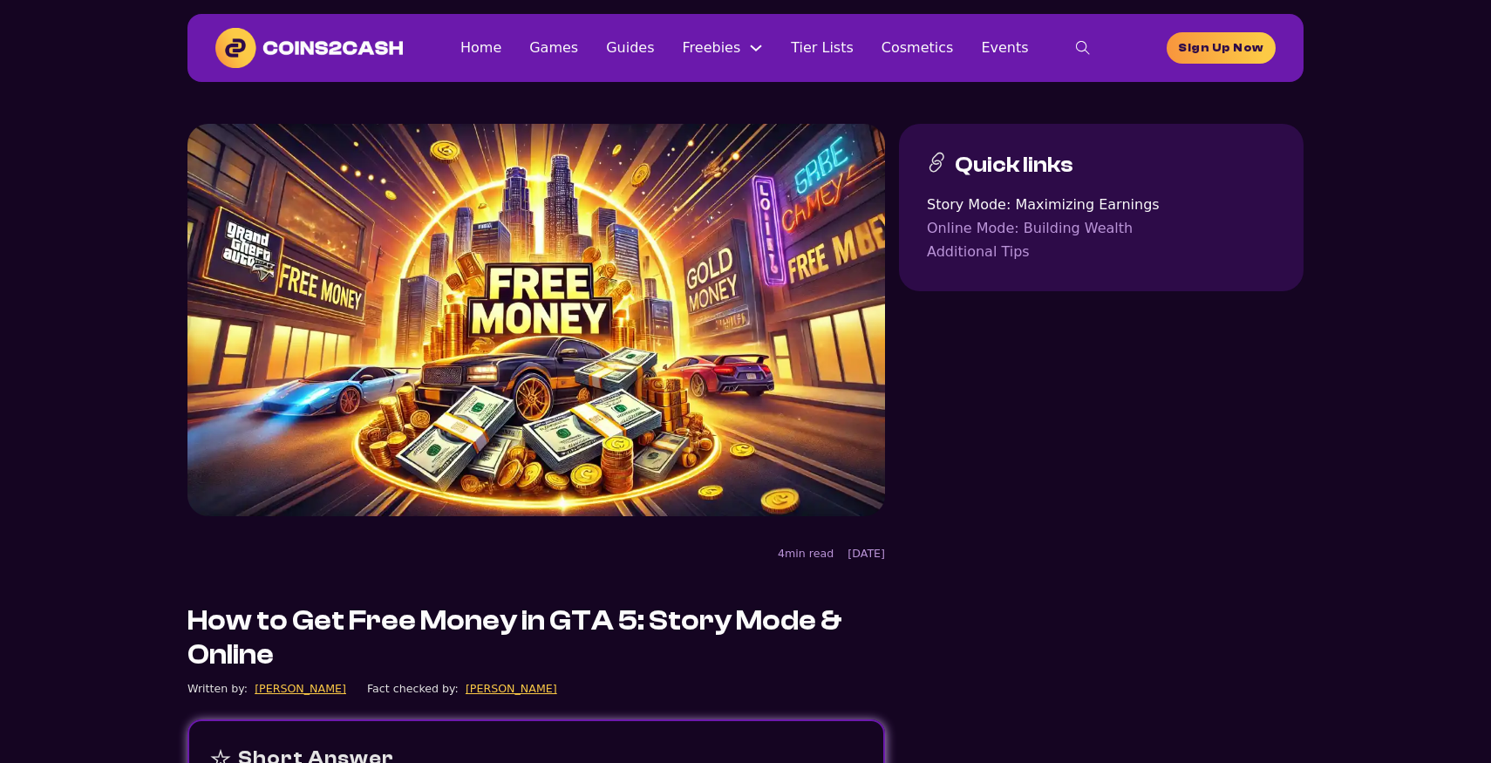
click at [327, 52] on img at bounding box center [309, 48] width 188 height 40
click at [647, 53] on link "Guides" at bounding box center [630, 48] width 48 height 24
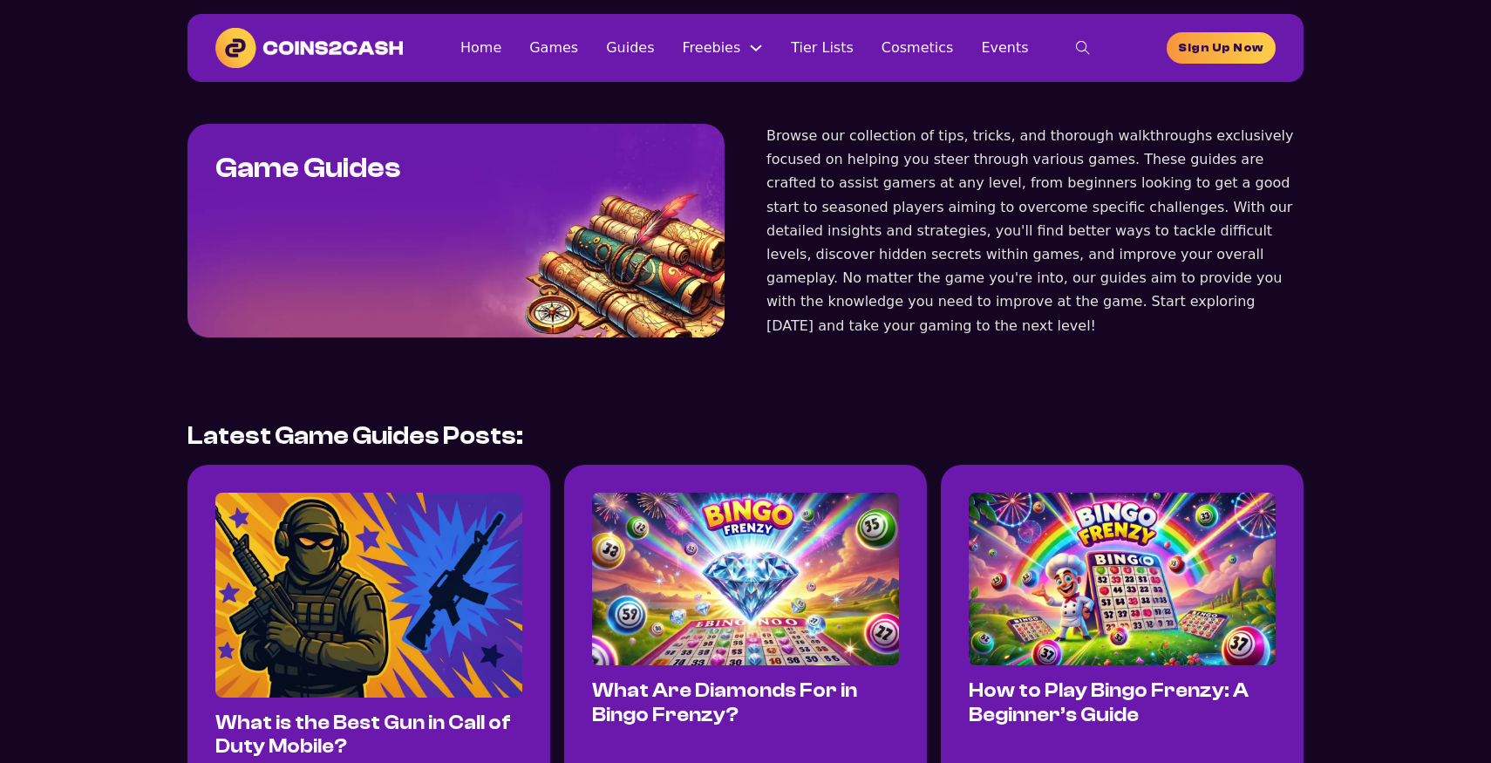
click at [272, 620] on img at bounding box center [368, 595] width 307 height 204
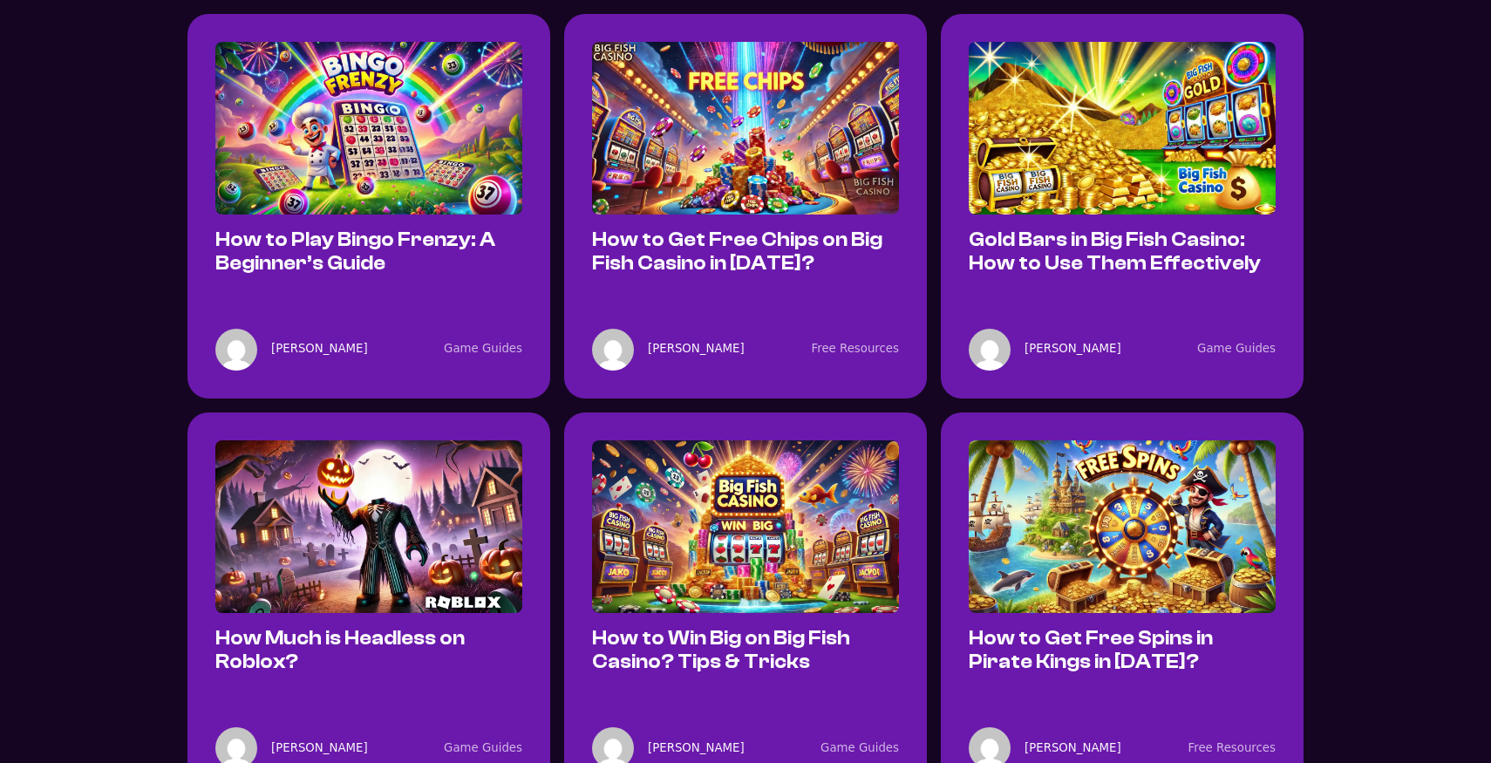
scroll to position [7107, 0]
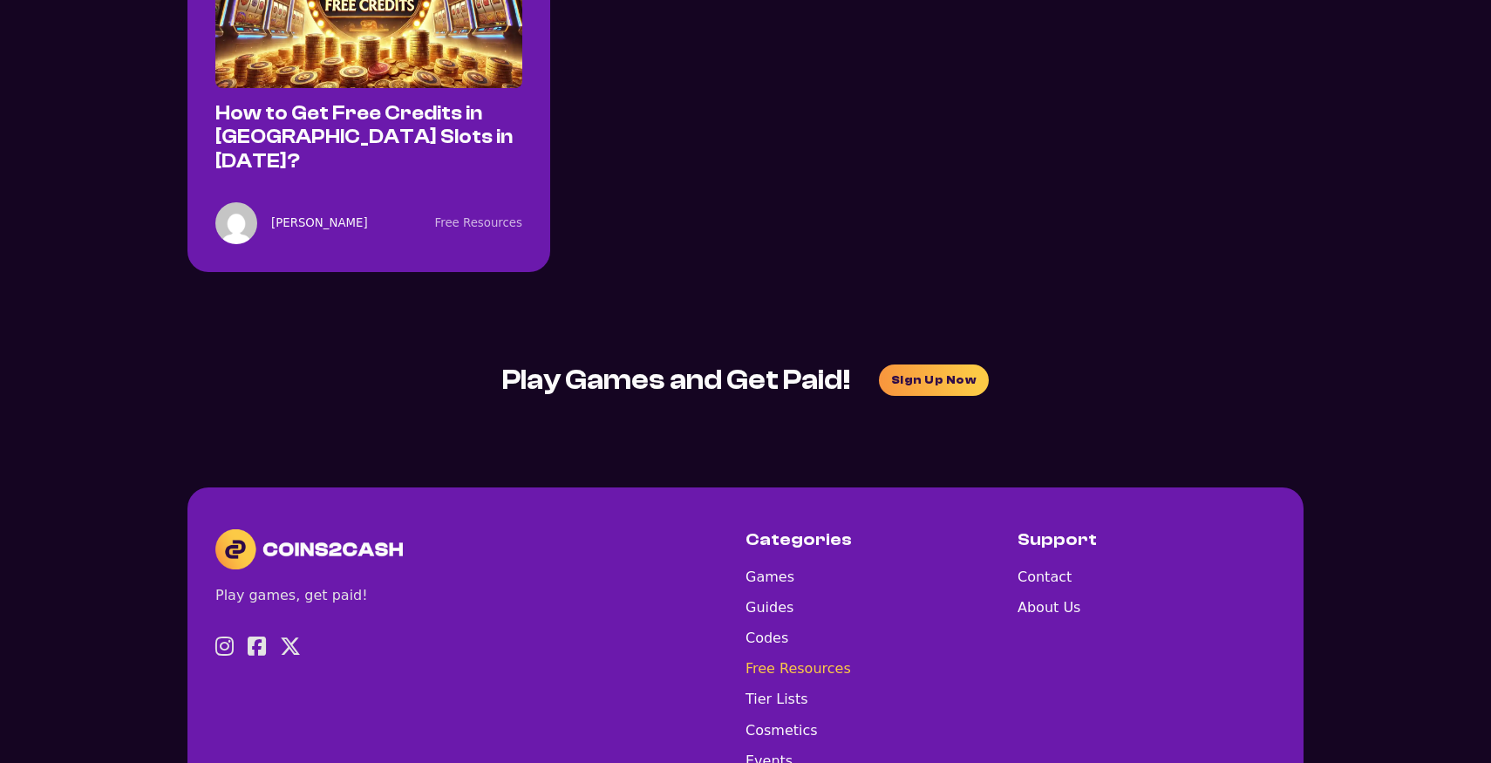
click at [790, 657] on link "Free Resources" at bounding box center [799, 669] width 106 height 24
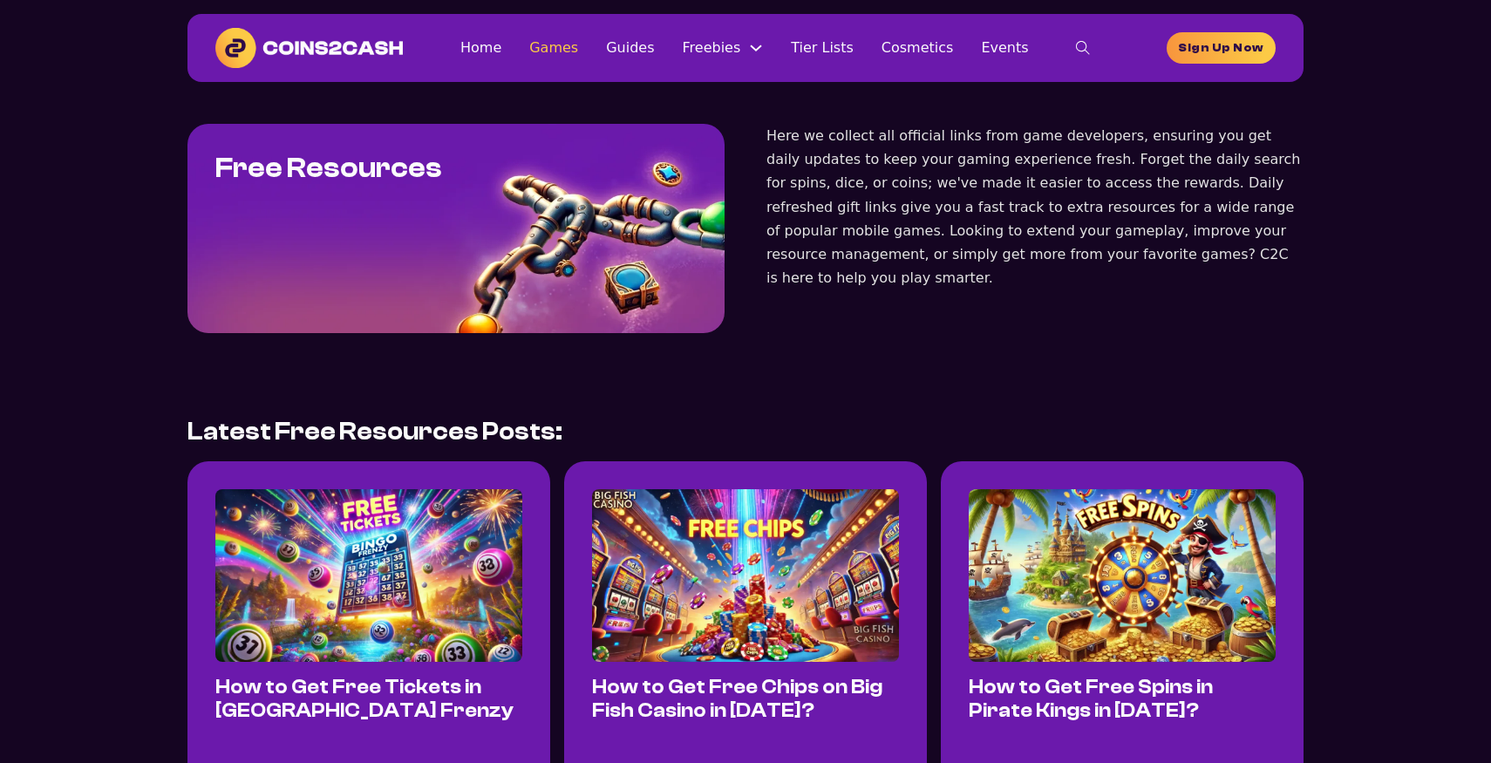
click at [547, 41] on link "Games" at bounding box center [553, 48] width 49 height 24
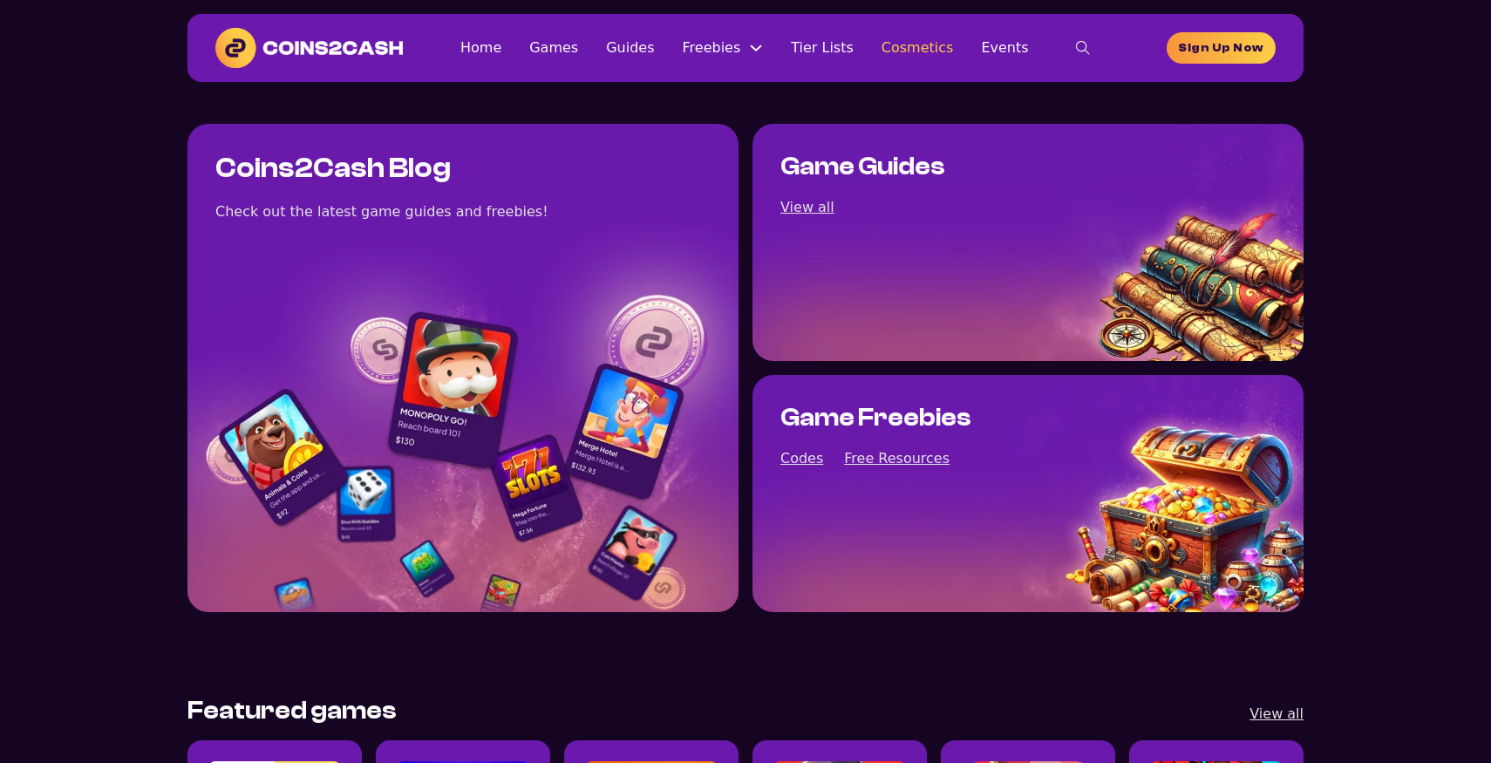
click at [902, 47] on link "Cosmetics" at bounding box center [918, 48] width 72 height 24
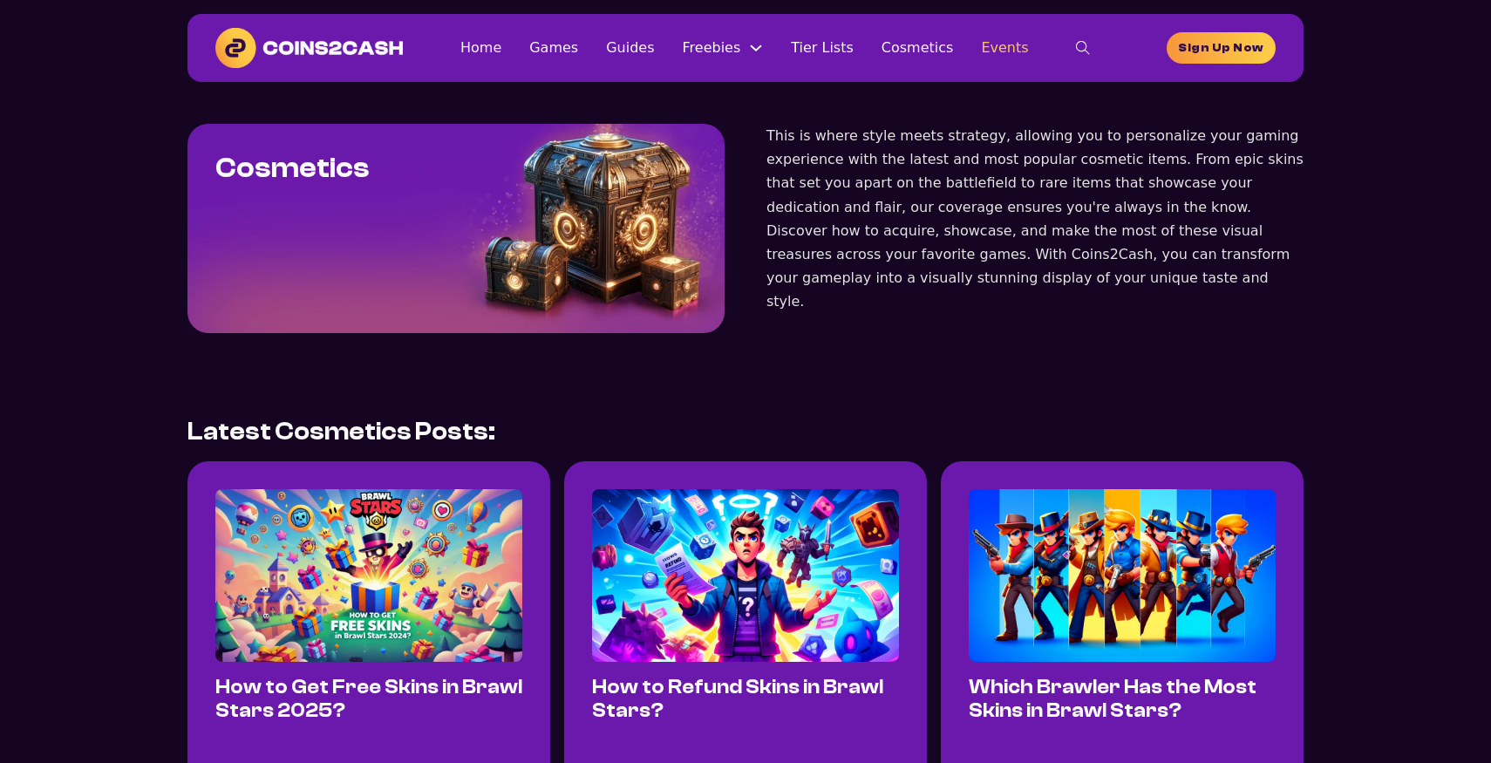
click at [1003, 46] on link "Events" at bounding box center [1004, 48] width 47 height 24
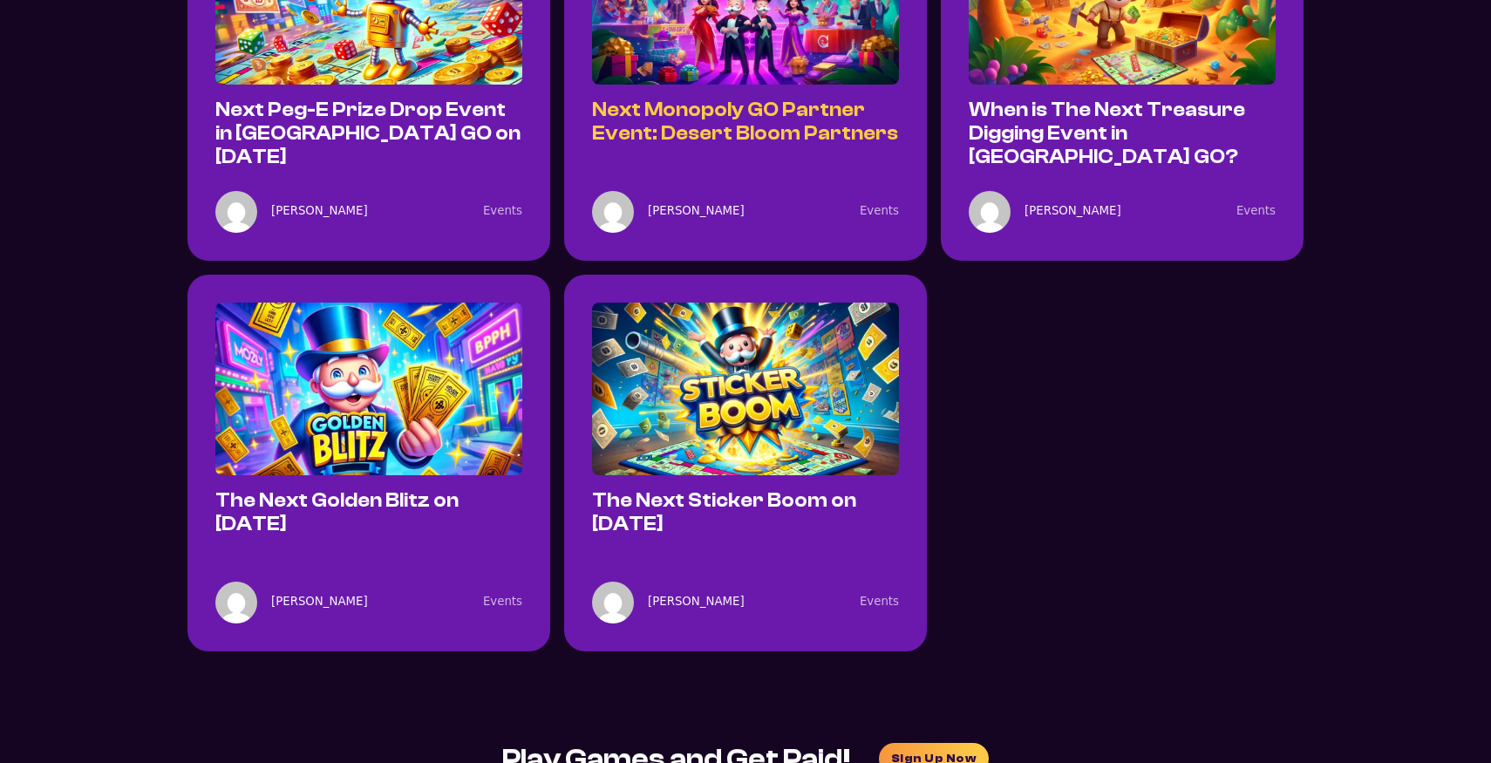
scroll to position [579, 0]
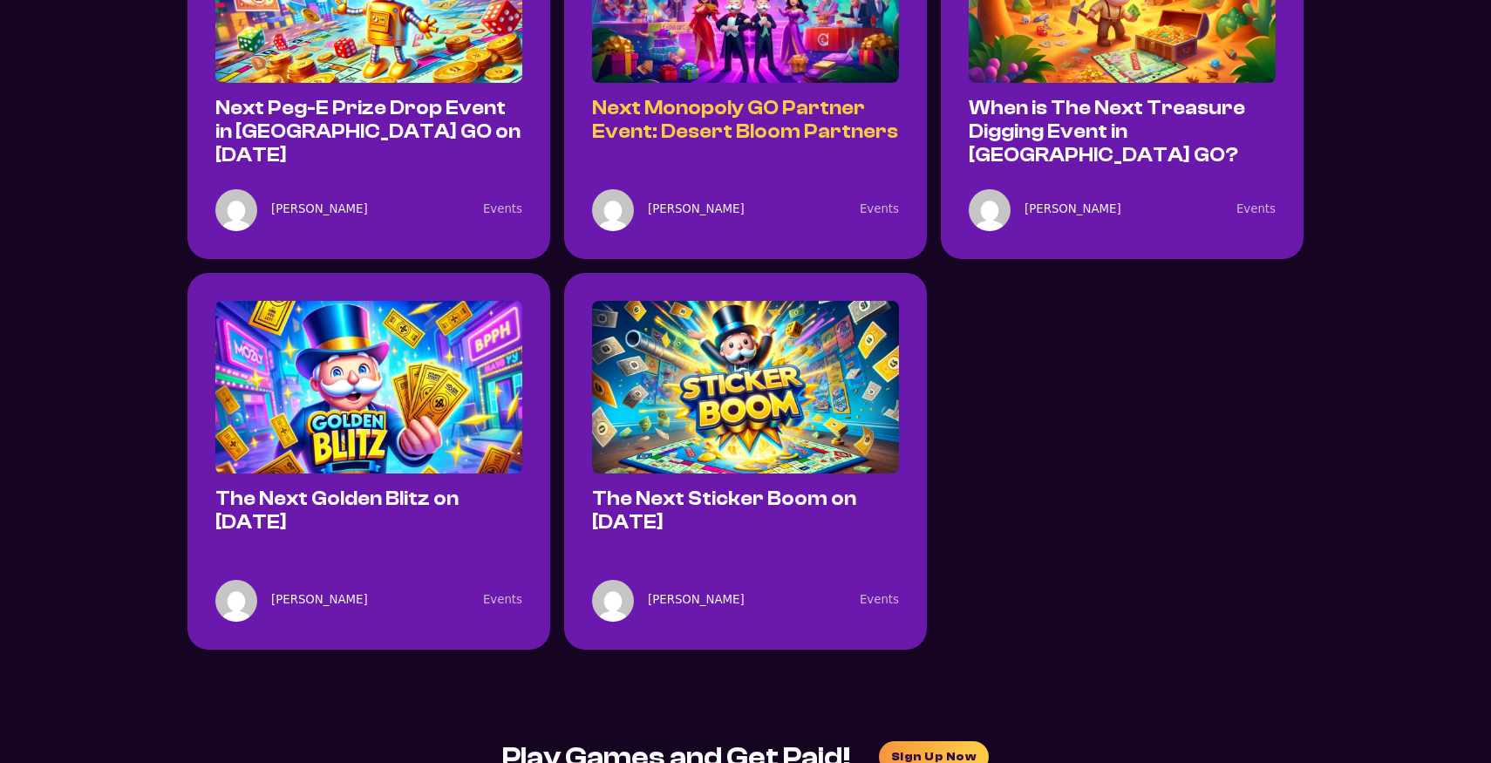
click at [736, 104] on link "Next Monopoly GO Partner Event: Desert Bloom Partners" at bounding box center [745, 120] width 306 height 46
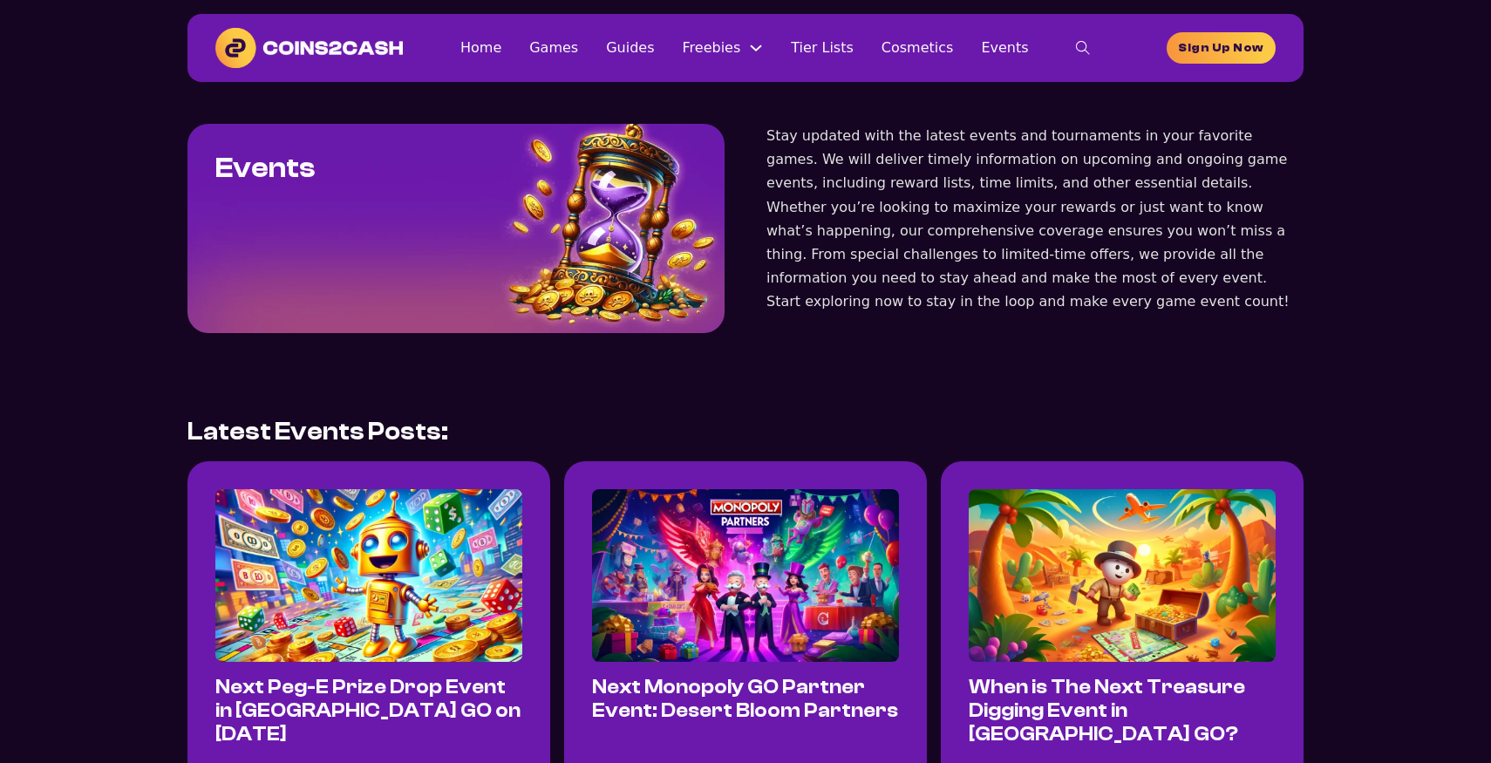
click at [296, 47] on img at bounding box center [309, 48] width 188 height 40
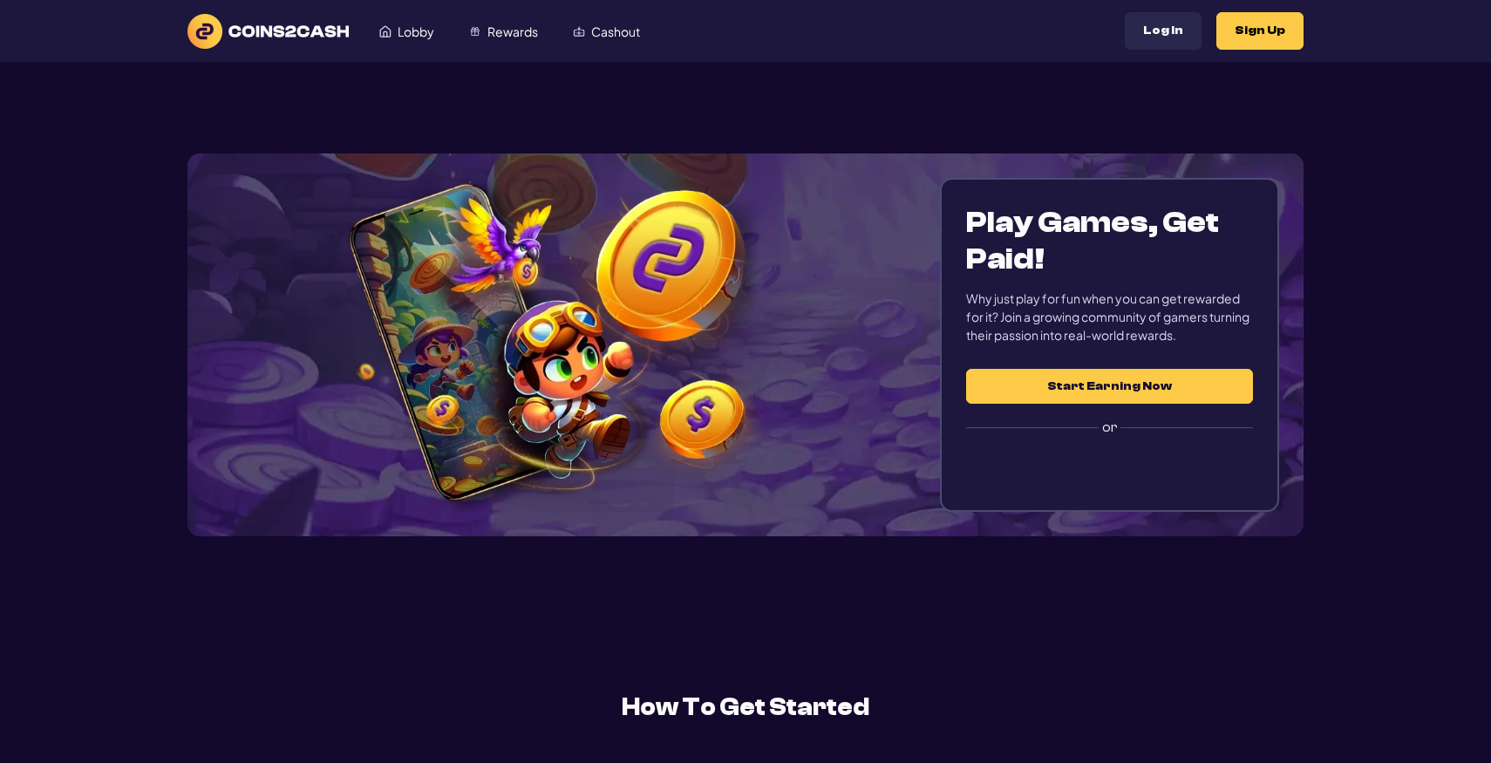
drag, startPoint x: 1212, startPoint y: 33, endPoint x: 1196, endPoint y: 34, distance: 15.7
click at [1203, 33] on div "Log In Sign Up" at bounding box center [1214, 31] width 179 height 38
click at [1190, 34] on button "Log In" at bounding box center [1163, 31] width 77 height 38
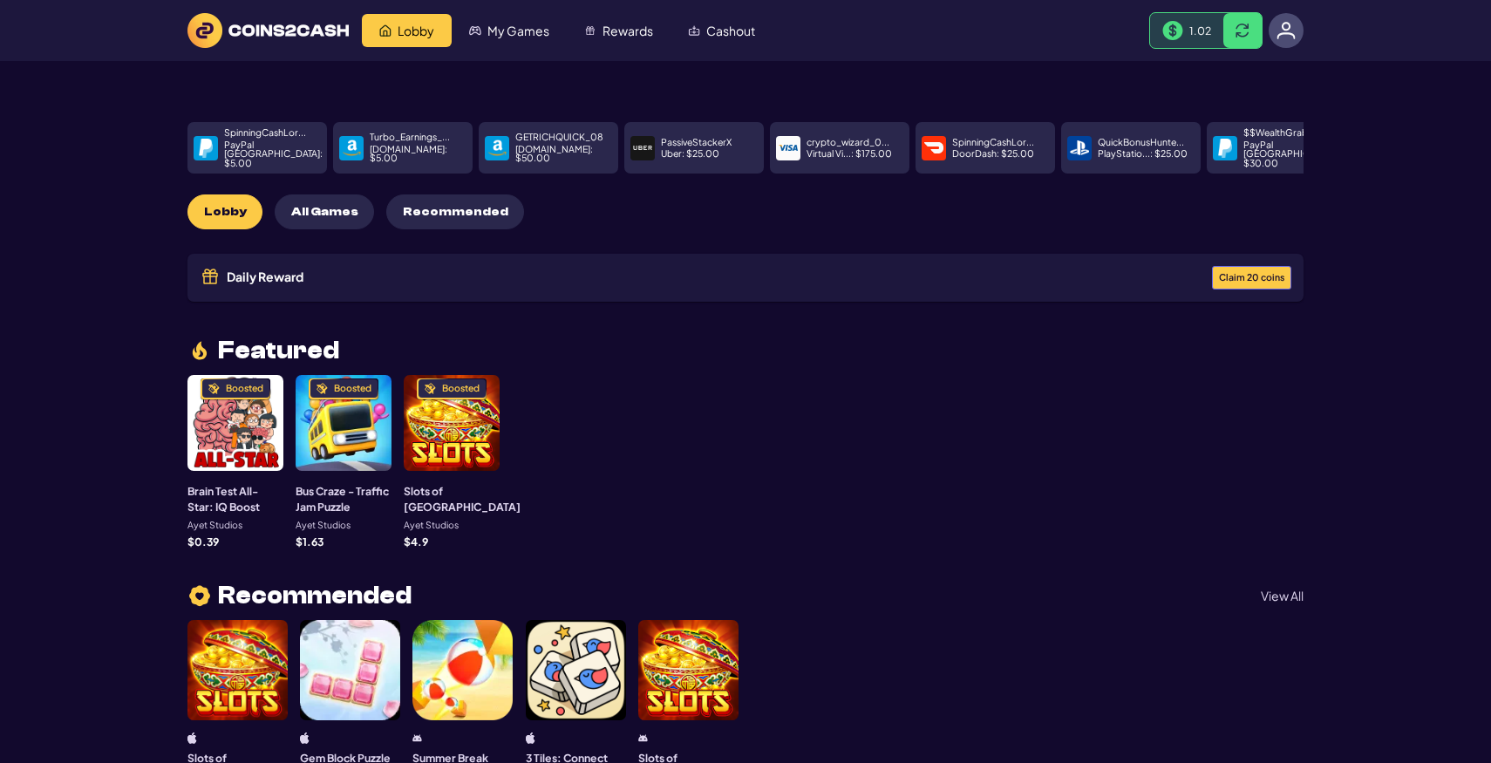
click at [1288, 36] on img at bounding box center [1286, 30] width 19 height 19
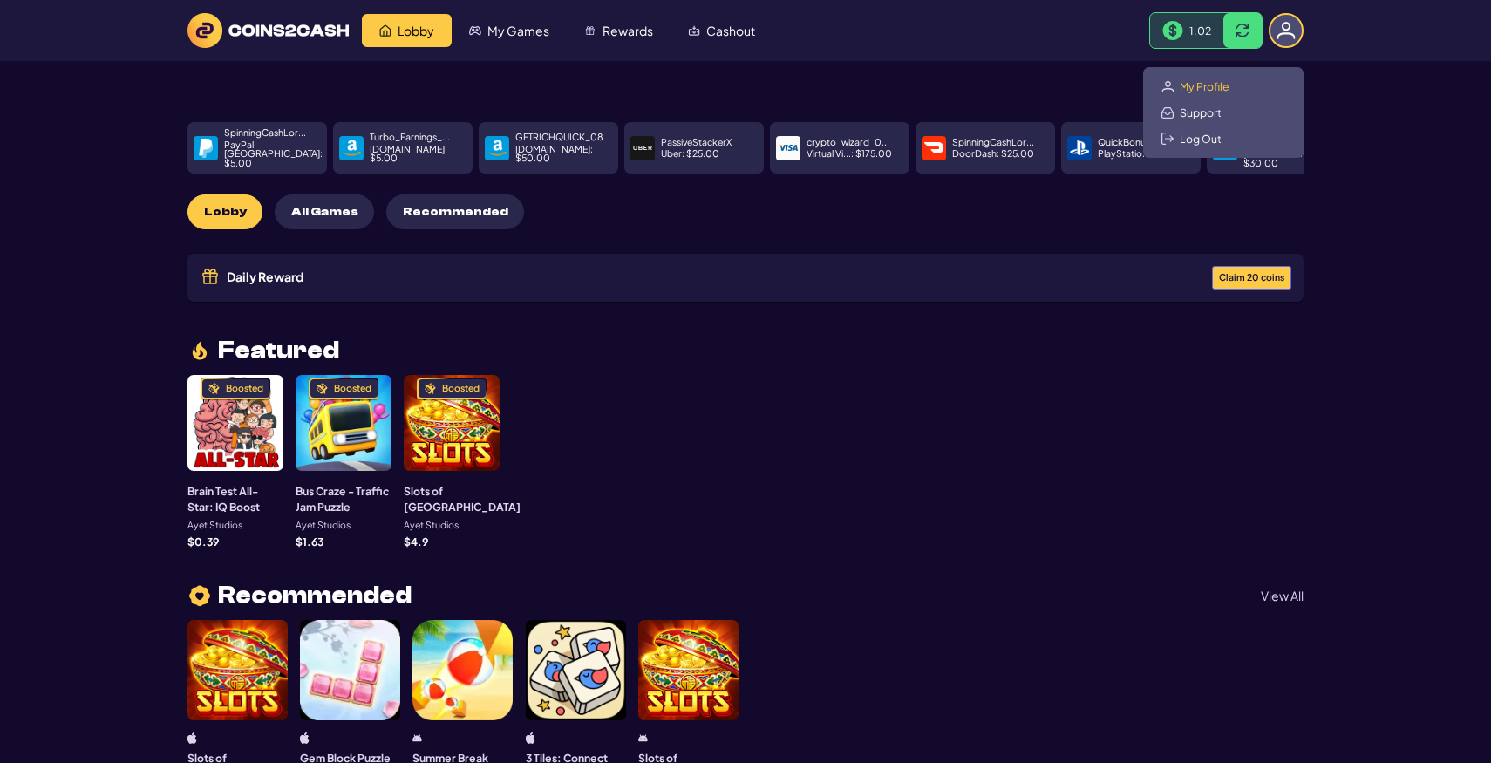
click at [1218, 85] on span "My Profile" at bounding box center [1205, 86] width 50 height 14
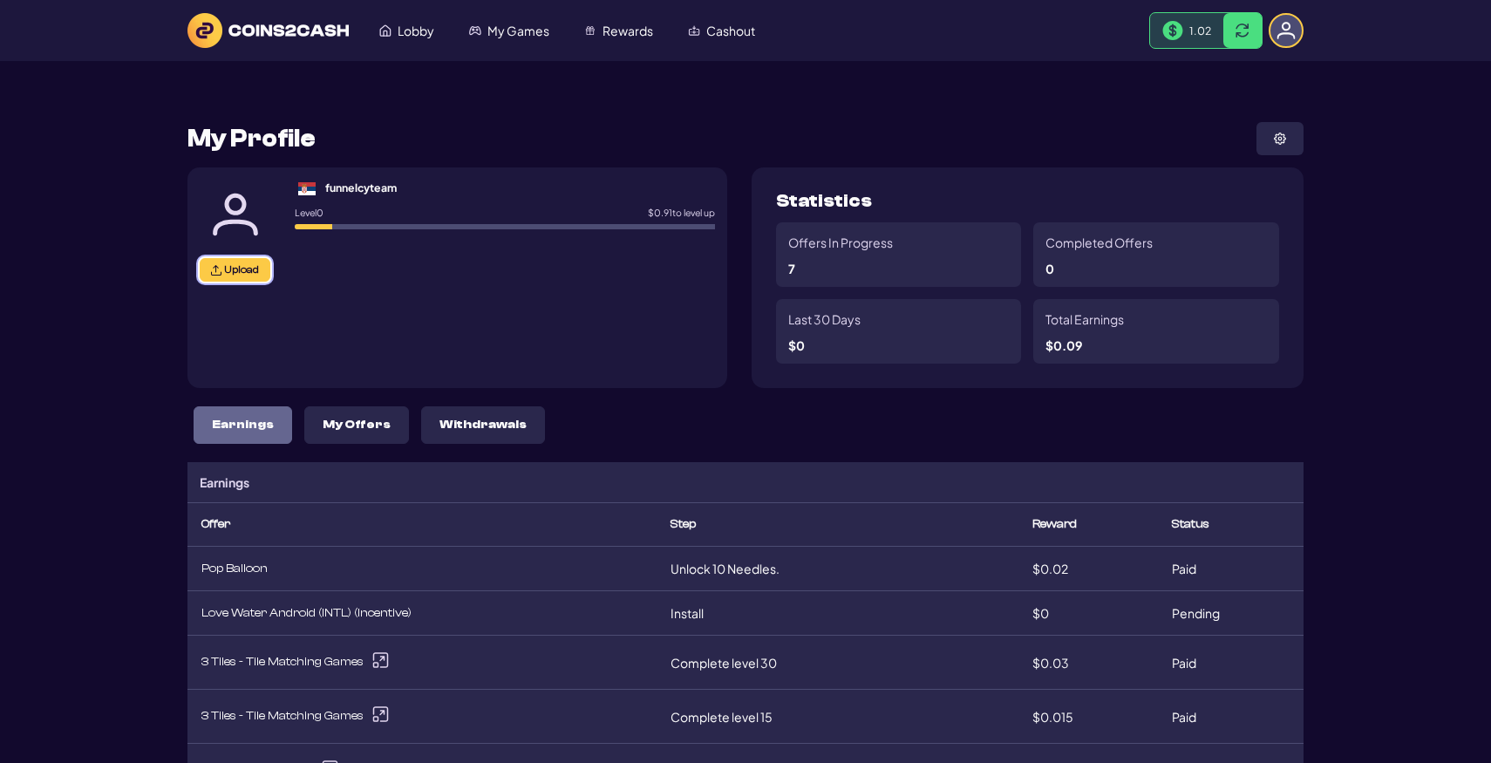
click at [227, 271] on span "Upload" at bounding box center [241, 269] width 35 height 13
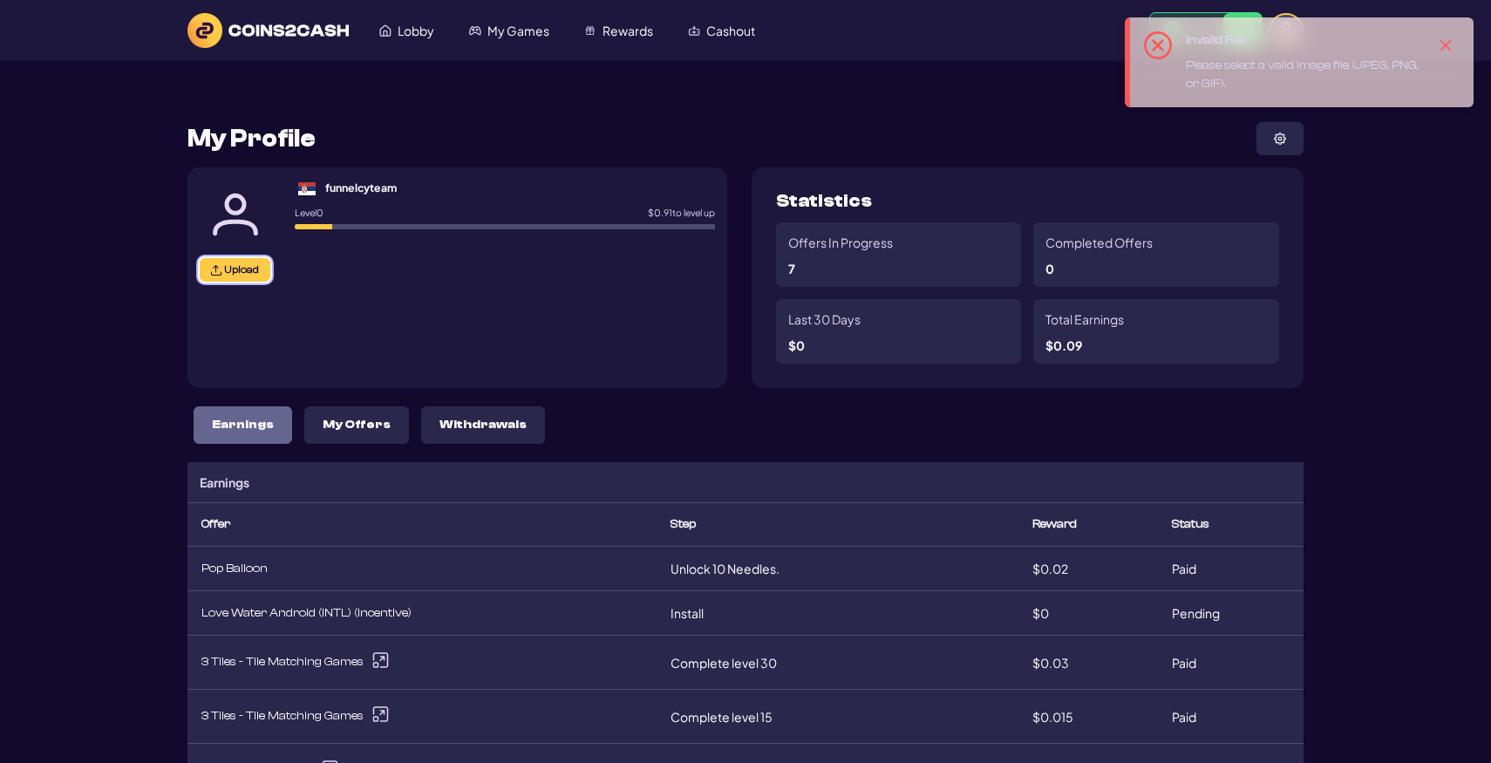
scroll to position [1, 0]
click at [1449, 45] on icon "Close" at bounding box center [1446, 45] width 14 height 14
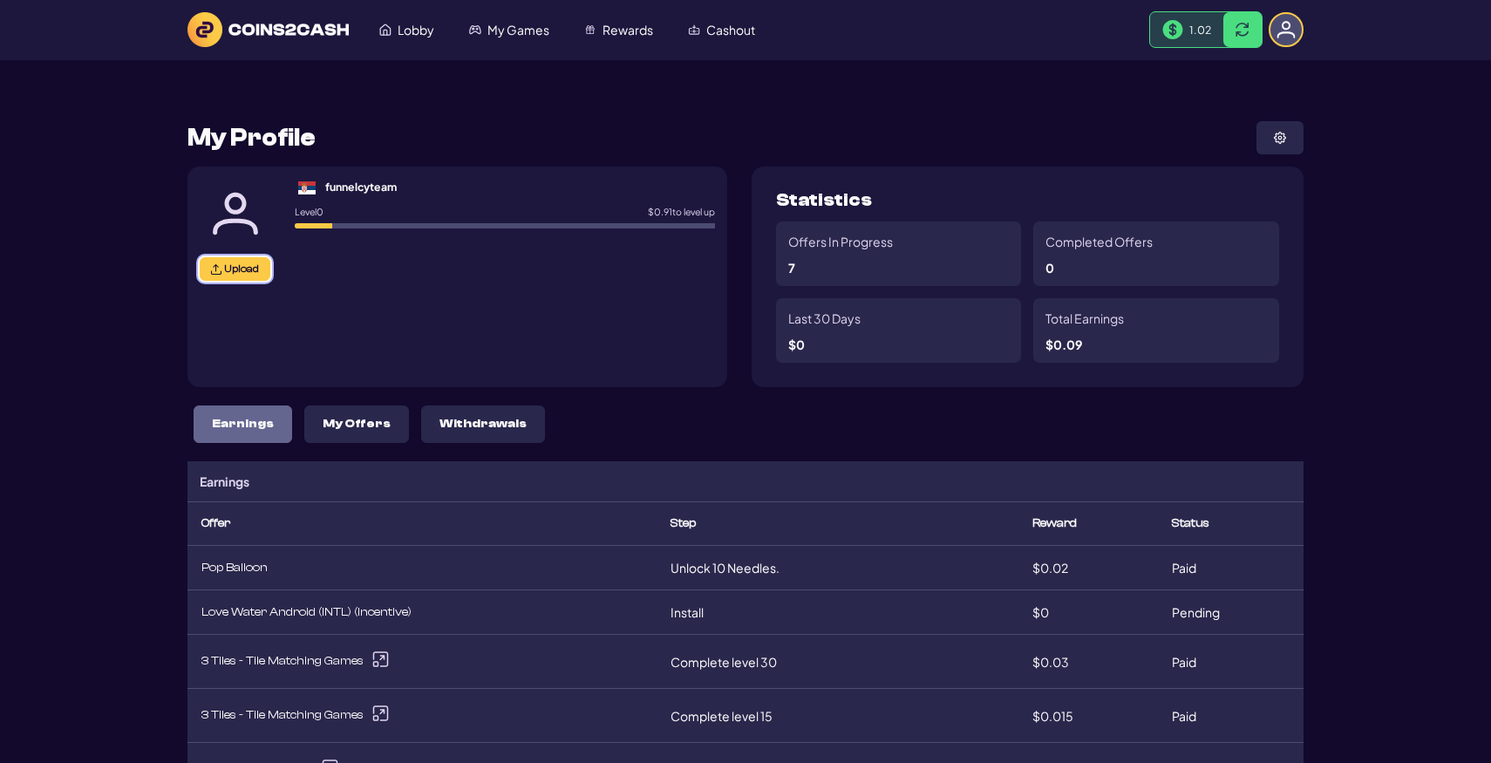
click at [235, 274] on span "Upload" at bounding box center [241, 269] width 35 height 13
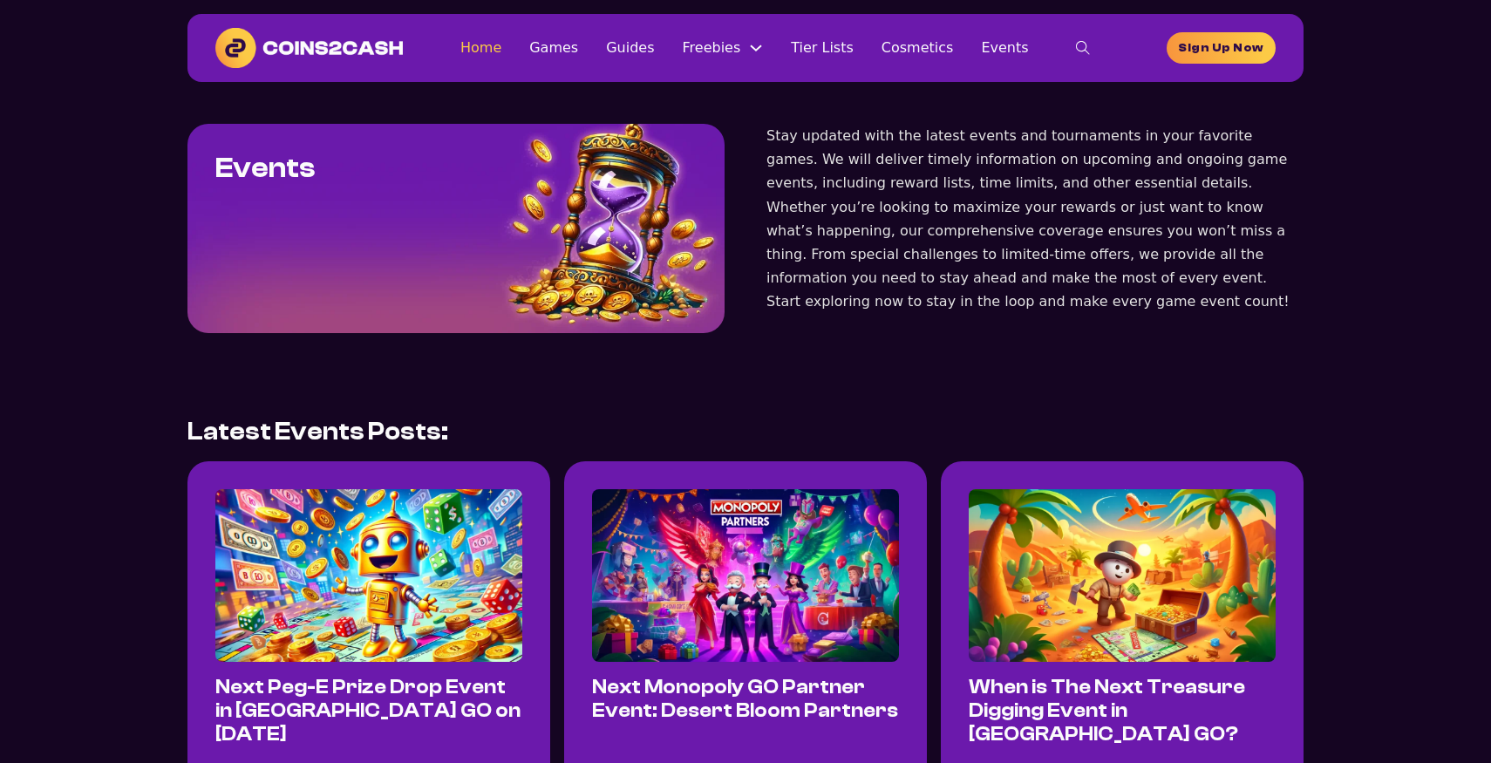
click at [516, 36] on div "Home Games Guides Freebies Free Resources Codes Tier Lists Cosmetics Events Hom…" at bounding box center [785, 48] width 764 height 35
click at [502, 51] on link "Home" at bounding box center [481, 48] width 41 height 24
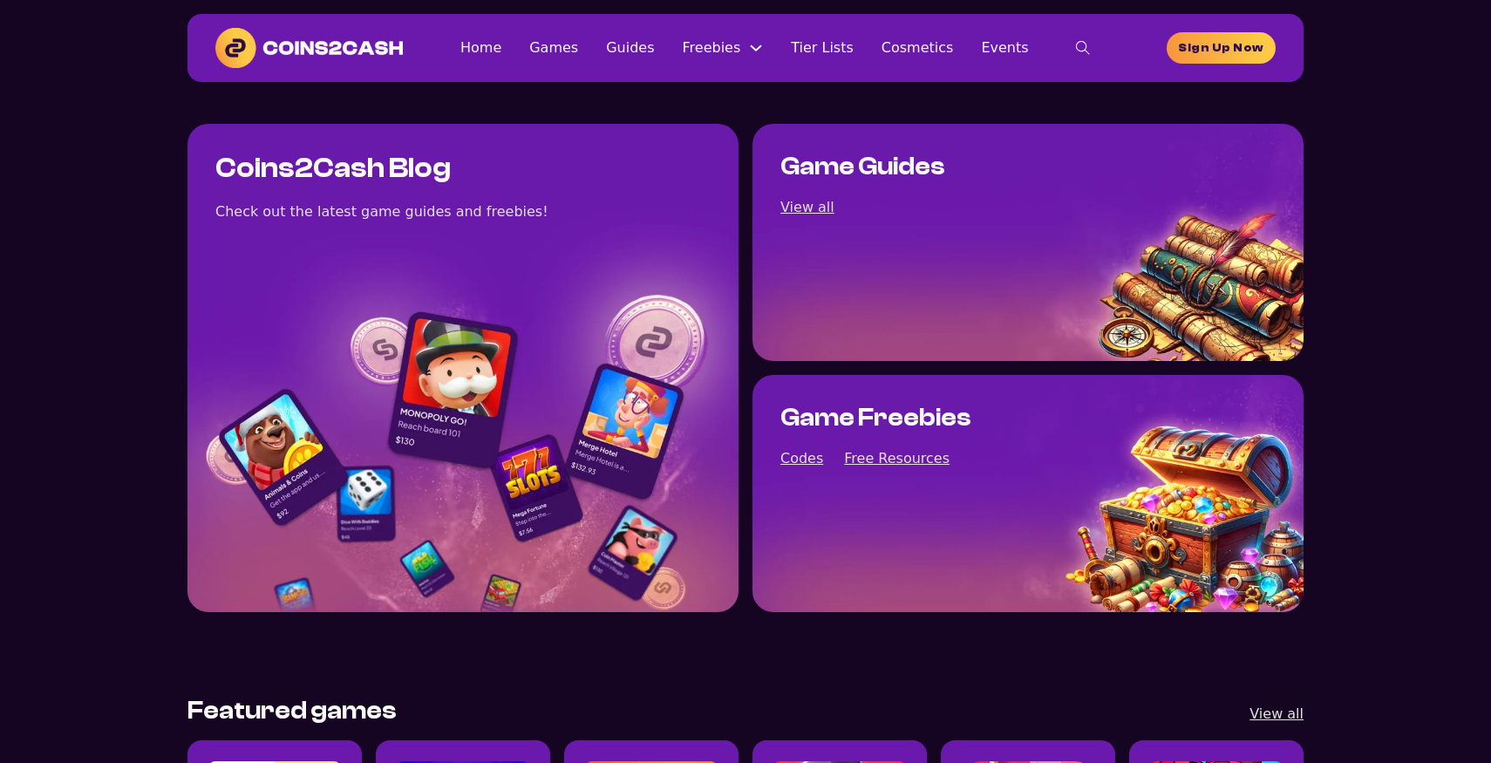
drag, startPoint x: 358, startPoint y: 311, endPoint x: 756, endPoint y: 378, distance: 404.1
click at [737, 390] on div "Coins2Cash Blog Check out the latest game guides and freebies!" at bounding box center [463, 368] width 551 height 488
drag, startPoint x: 887, startPoint y: 267, endPoint x: 986, endPoint y: 281, distance: 99.5
click at [984, 281] on div "Game Guides View all" at bounding box center [1028, 242] width 551 height 237
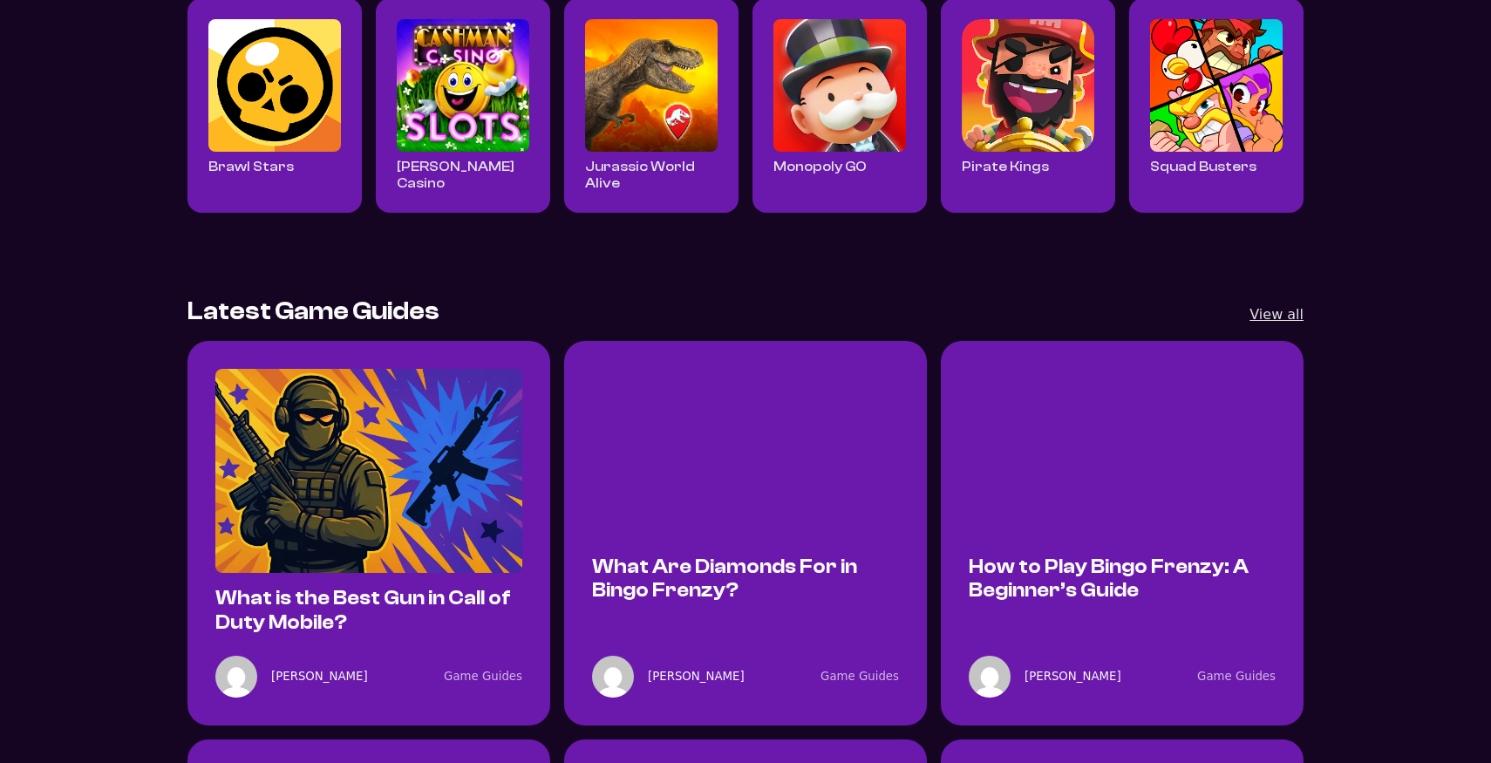
scroll to position [754, 0]
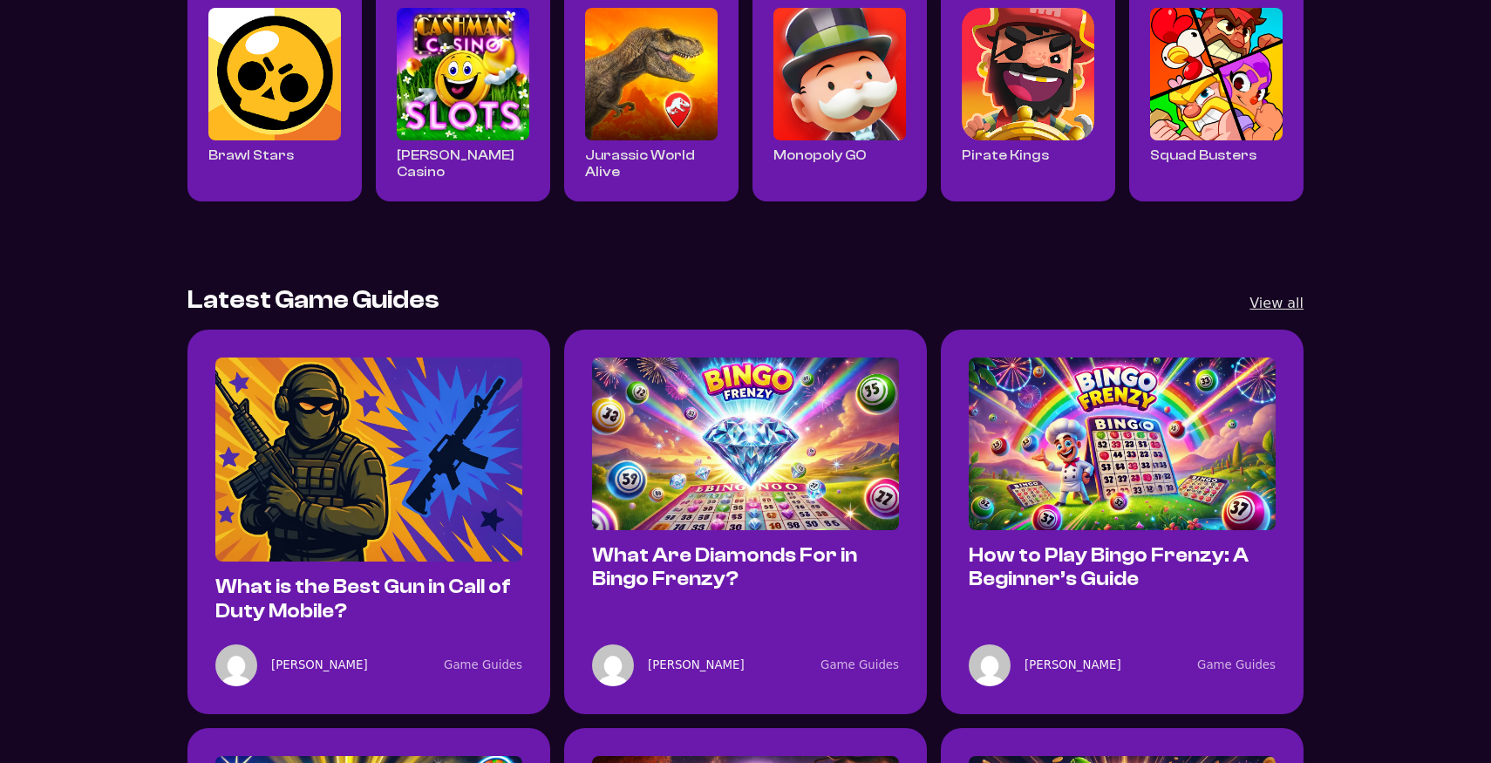
click at [425, 364] on img "What is the Best Gun in Call of Duty Mobile?" at bounding box center [368, 460] width 307 height 205
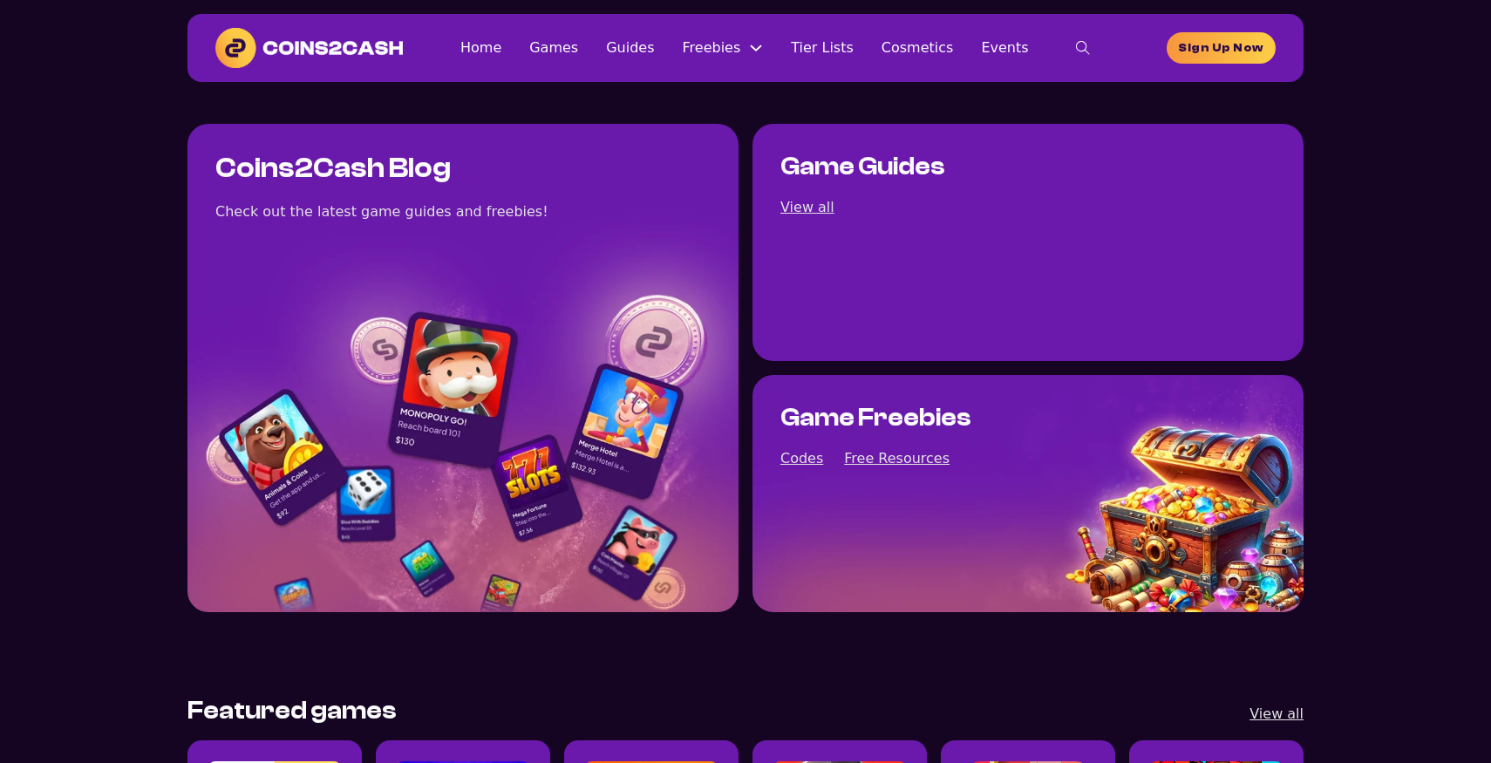
scroll to position [754, 0]
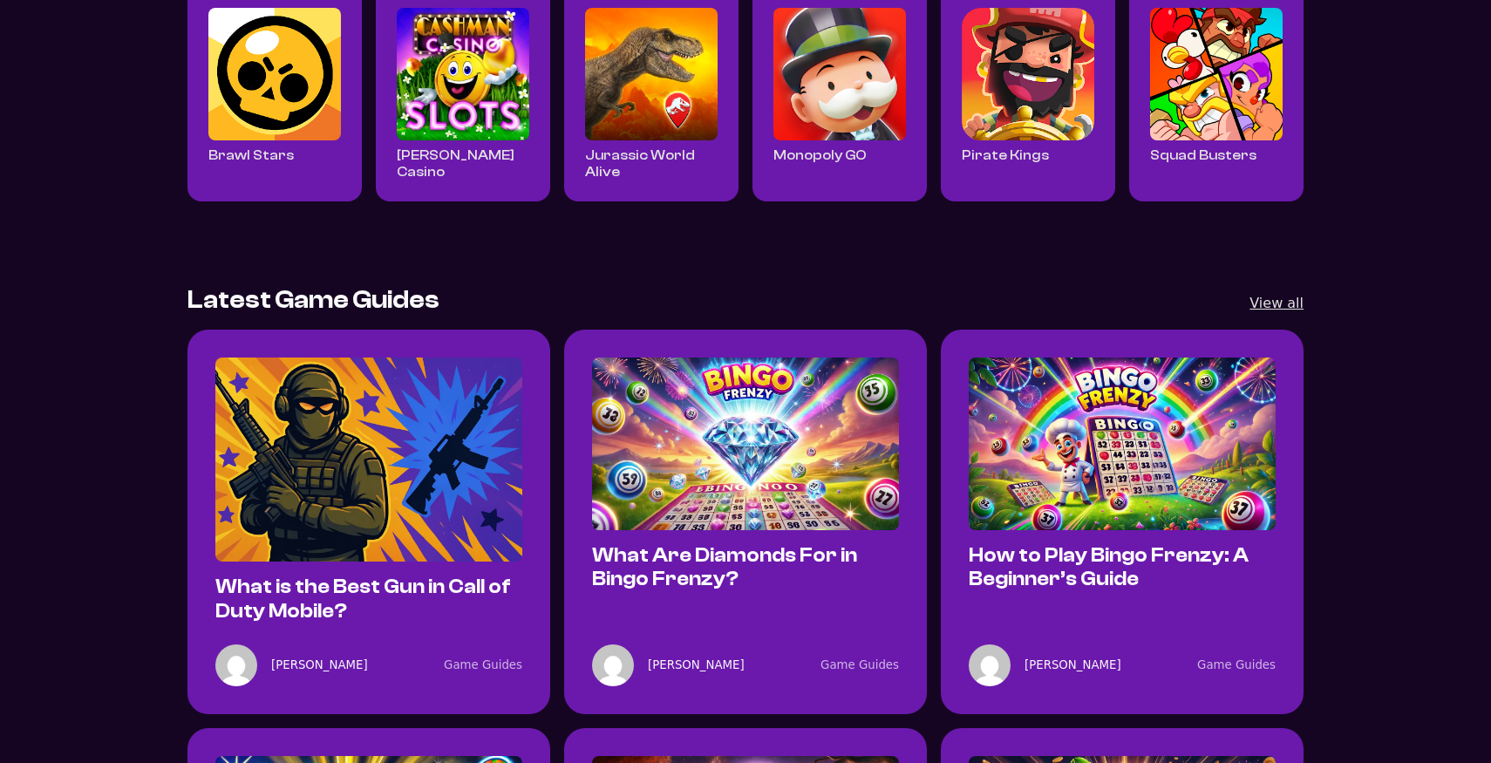
click at [706, 408] on img "What Are Diamonds For in Bingo Frenzy?" at bounding box center [745, 444] width 307 height 173
click at [1087, 403] on img "How to Play Bingo Frenzy: A Beginner’s Guide" at bounding box center [1122, 444] width 307 height 173
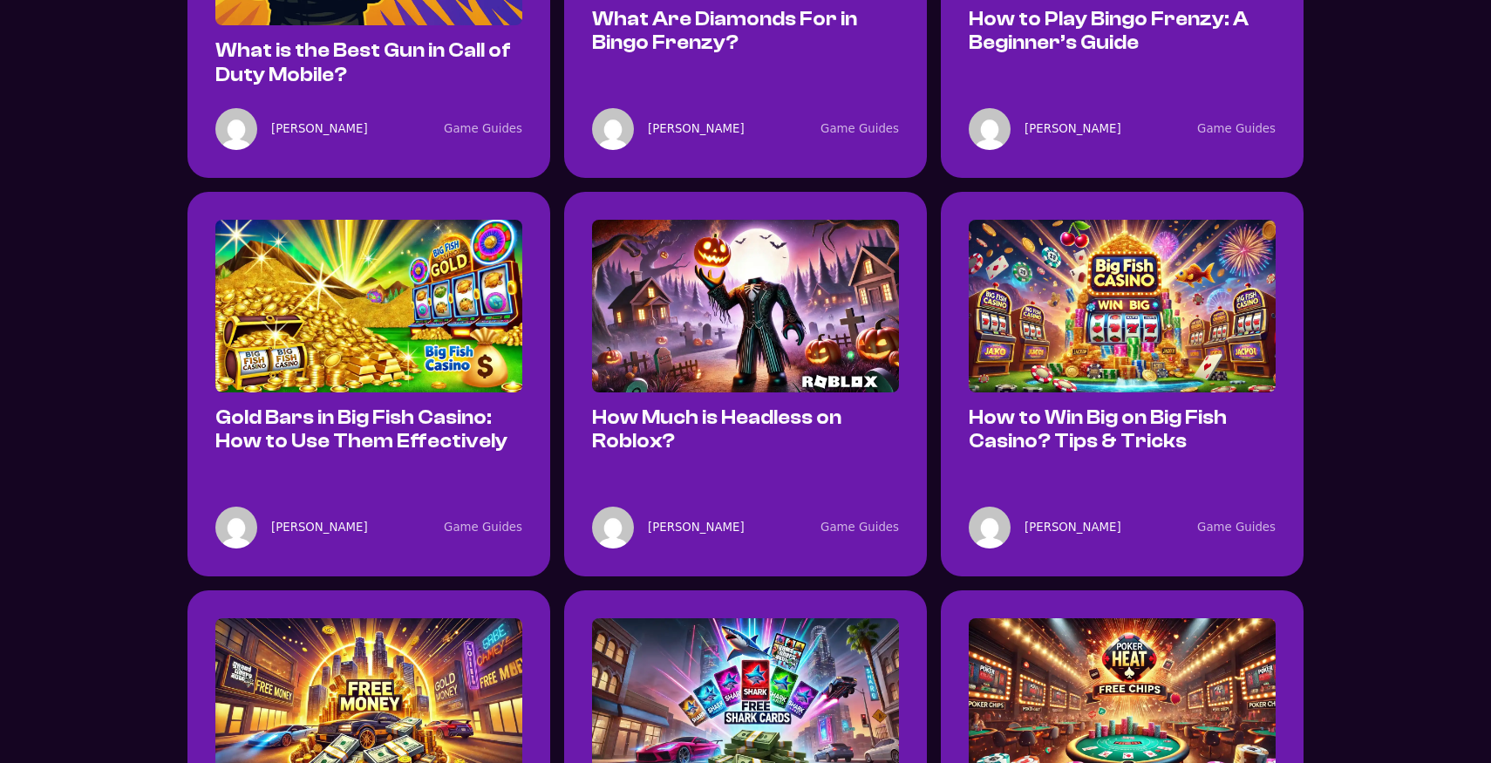
click at [374, 272] on img "Gold Bars in Big Fish Casino: How to Use Them Effectively" at bounding box center [368, 306] width 307 height 173
click at [760, 392] on img "How Much is Headless on Roblox?" at bounding box center [745, 307] width 307 height 173
click at [1076, 263] on img "How to Win Big on Big Fish Casino? Tips & Tricks" at bounding box center [1122, 307] width 307 height 173
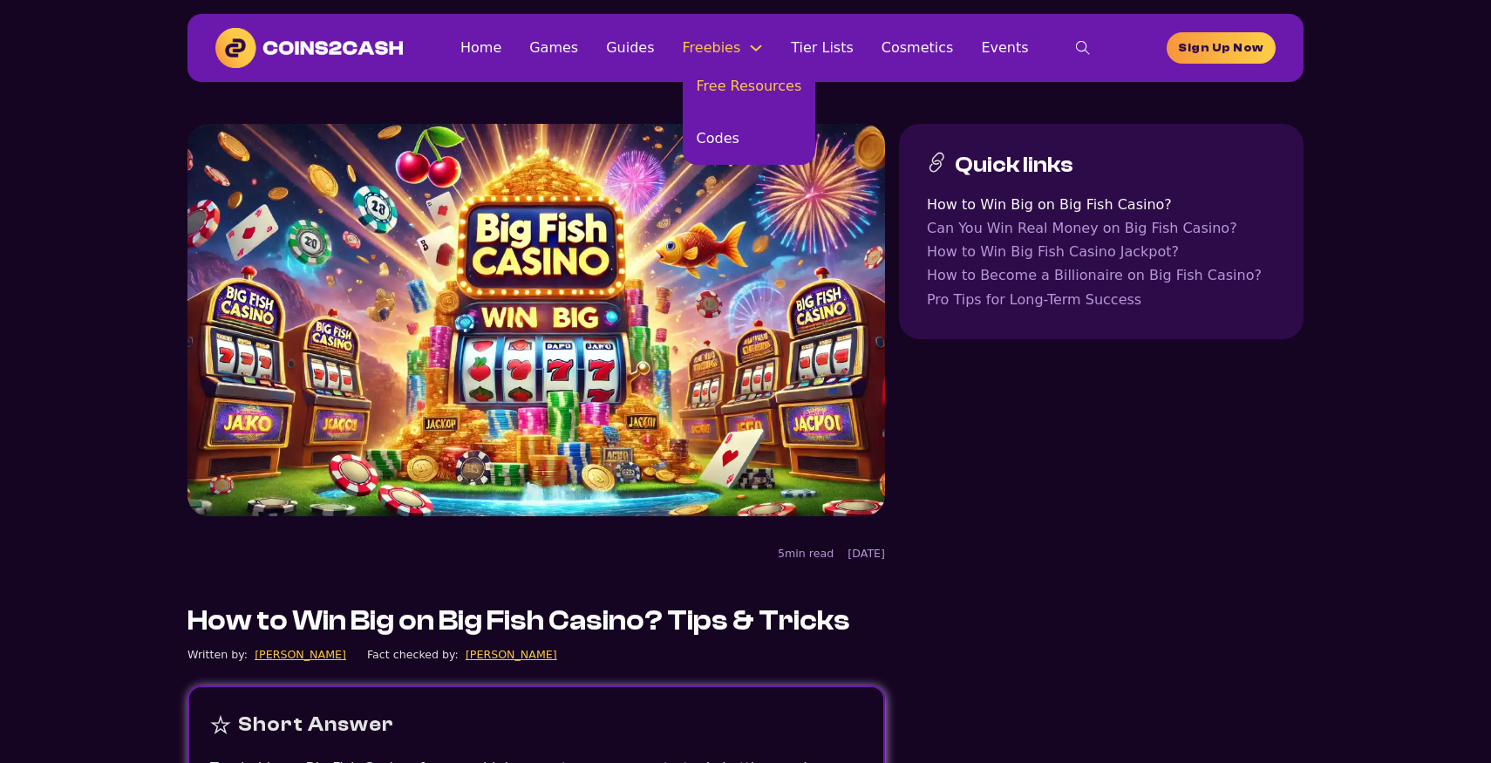
click at [729, 92] on link "Free Resources" at bounding box center [749, 86] width 133 height 52
